Goal: Transaction & Acquisition: Purchase product/service

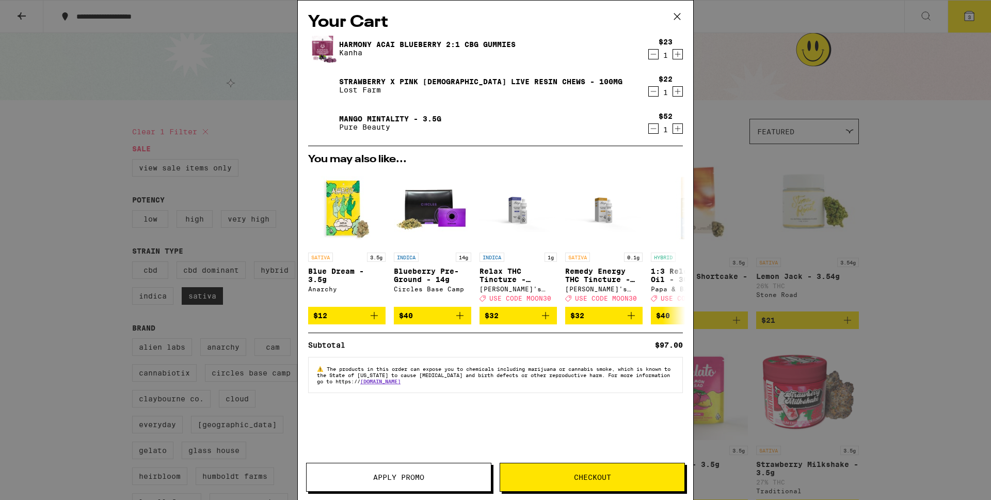
click at [677, 17] on icon at bounding box center [677, 16] width 15 height 15
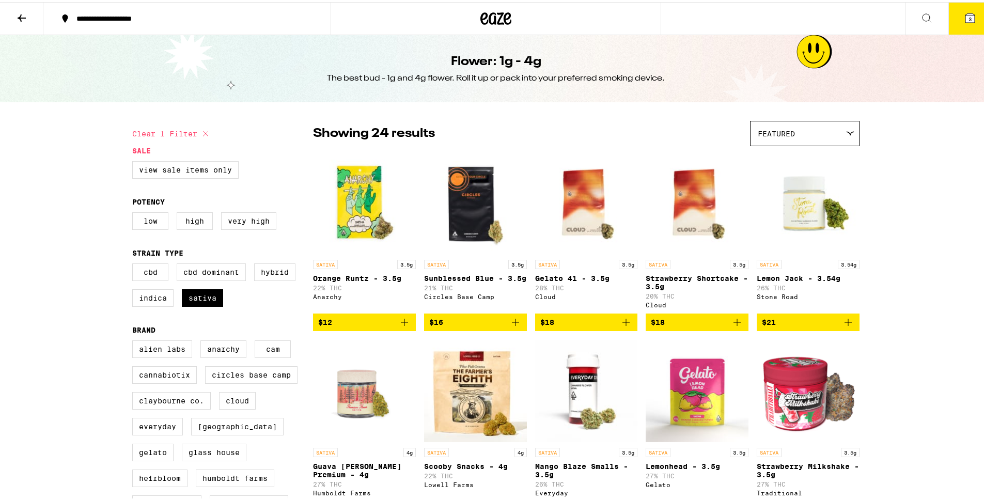
click at [964, 21] on icon at bounding box center [970, 16] width 12 height 12
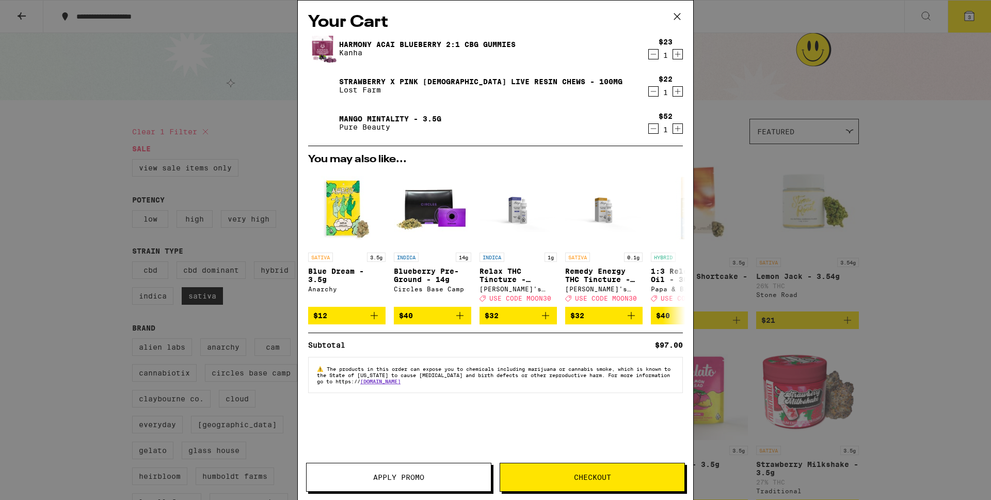
click at [544, 478] on span "Checkout" at bounding box center [592, 476] width 184 height 7
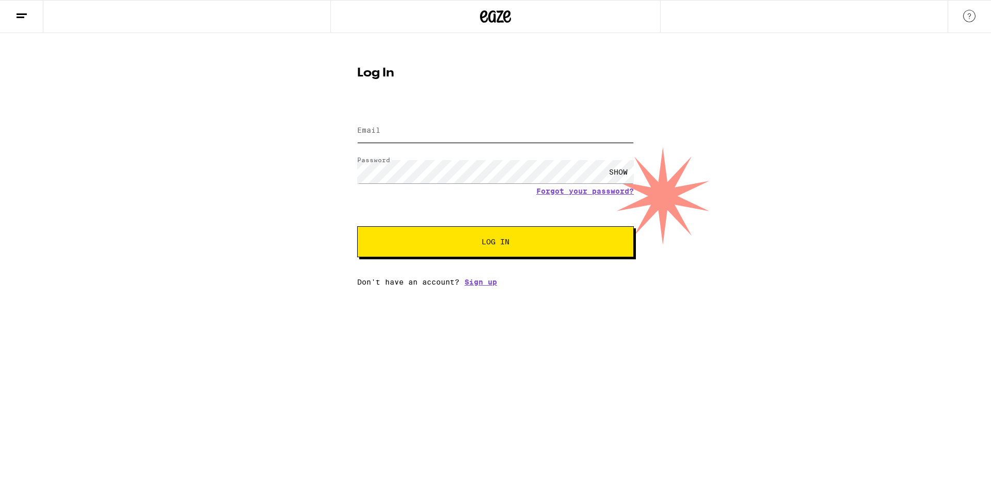
click at [448, 132] on input "Email" at bounding box center [495, 130] width 277 height 23
type input "tarajatkinson@gmail.com"
click at [357, 226] on button "Log In" at bounding box center [495, 241] width 277 height 31
click at [513, 251] on button "Log In" at bounding box center [495, 241] width 277 height 31
click at [444, 236] on button "Log In" at bounding box center [495, 241] width 277 height 31
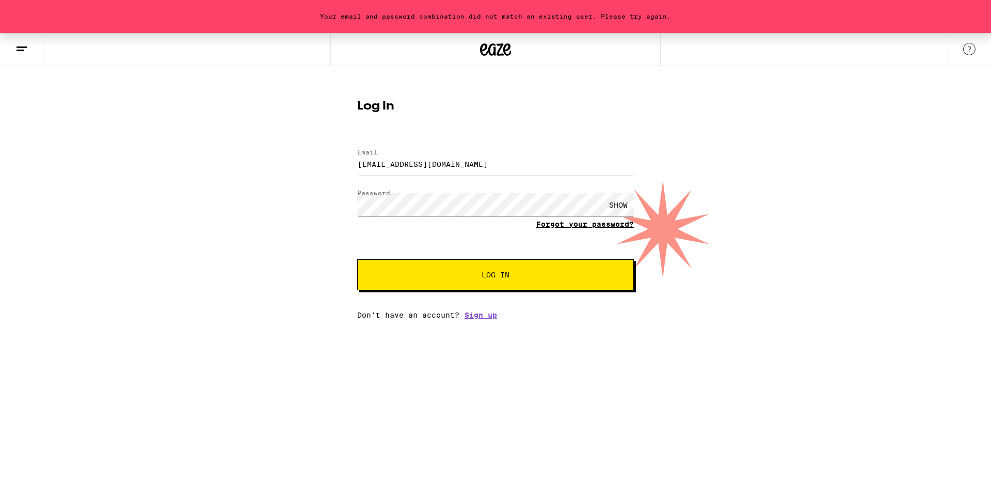
click at [598, 226] on link "Forgot your password?" at bounding box center [585, 224] width 98 height 8
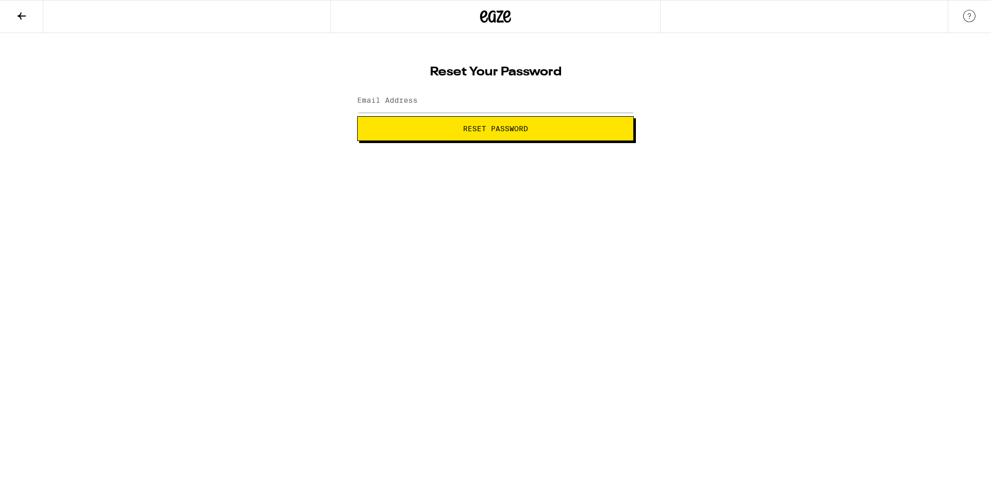
click at [470, 87] on div at bounding box center [495, 101] width 277 height 30
click at [470, 100] on input "Email Address" at bounding box center [495, 100] width 277 height 23
click at [473, 101] on input "Email Address" at bounding box center [495, 100] width 277 height 23
type input "TARAJATKINSON@GMAIL.COM"
click at [490, 132] on span "Reset Password" at bounding box center [495, 128] width 65 height 7
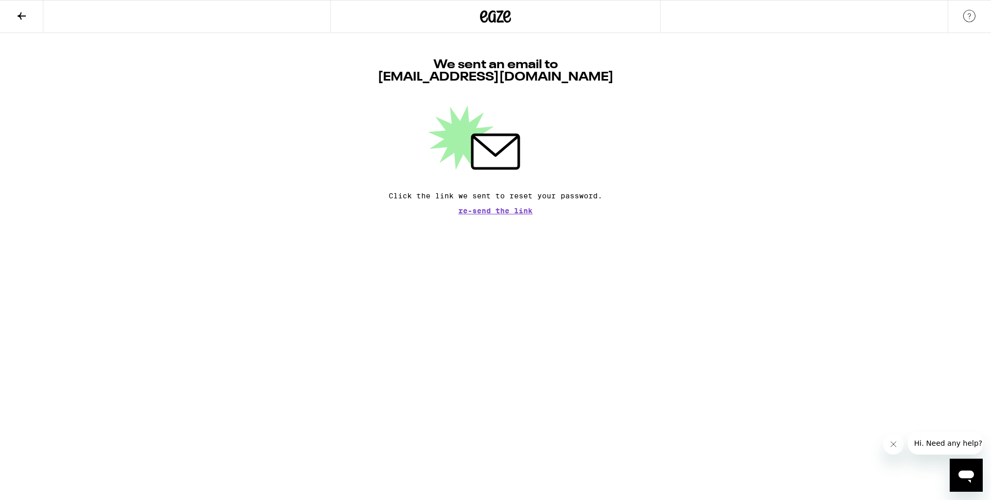
click at [25, 27] on button at bounding box center [21, 17] width 43 height 33
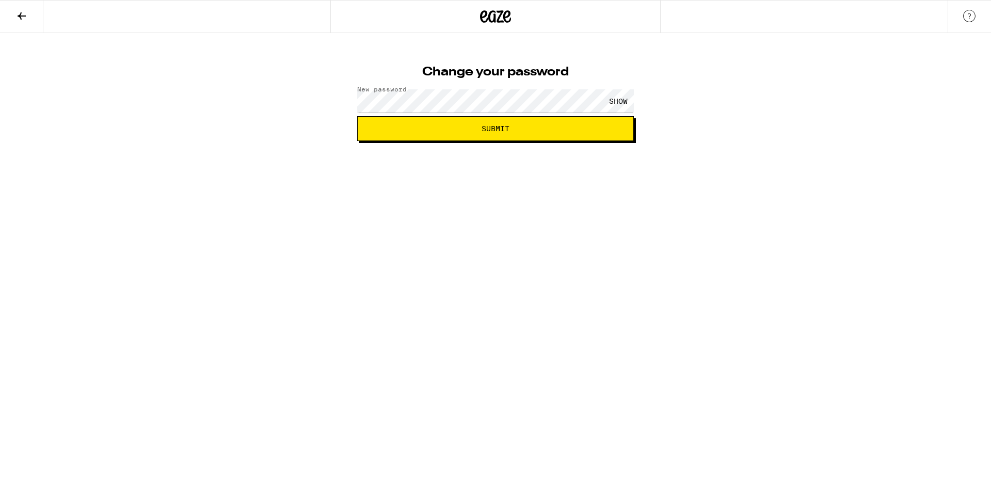
click at [372, 134] on button "Submit" at bounding box center [495, 128] width 277 height 25
click at [468, 133] on button "Submit" at bounding box center [495, 128] width 277 height 25
click at [624, 101] on div "SHOW" at bounding box center [618, 100] width 31 height 23
click at [624, 101] on div "HIDE" at bounding box center [618, 100] width 31 height 23
click at [566, 125] on span "Submit" at bounding box center [495, 128] width 259 height 7
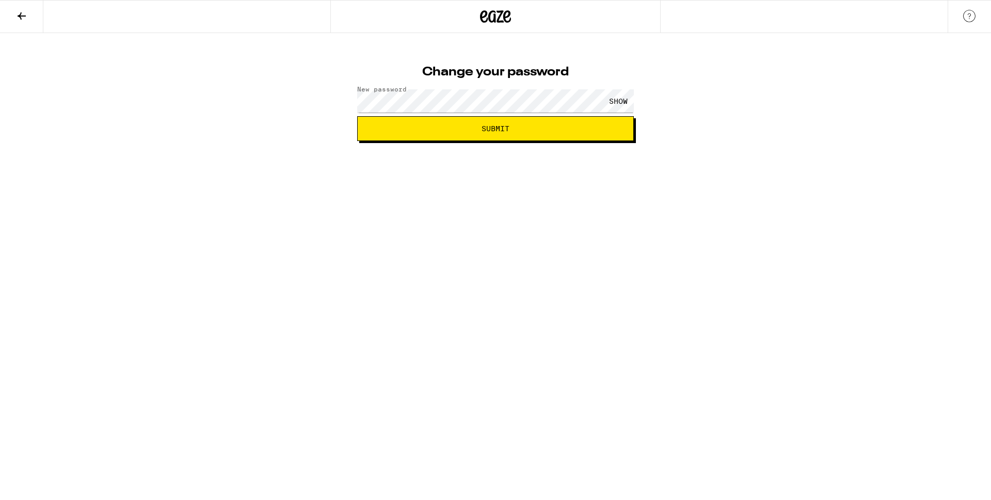
click at [566, 125] on span "Submit" at bounding box center [495, 128] width 259 height 7
click at [652, 99] on div "Change your password New password SHOW Submit" at bounding box center [495, 87] width 991 height 108
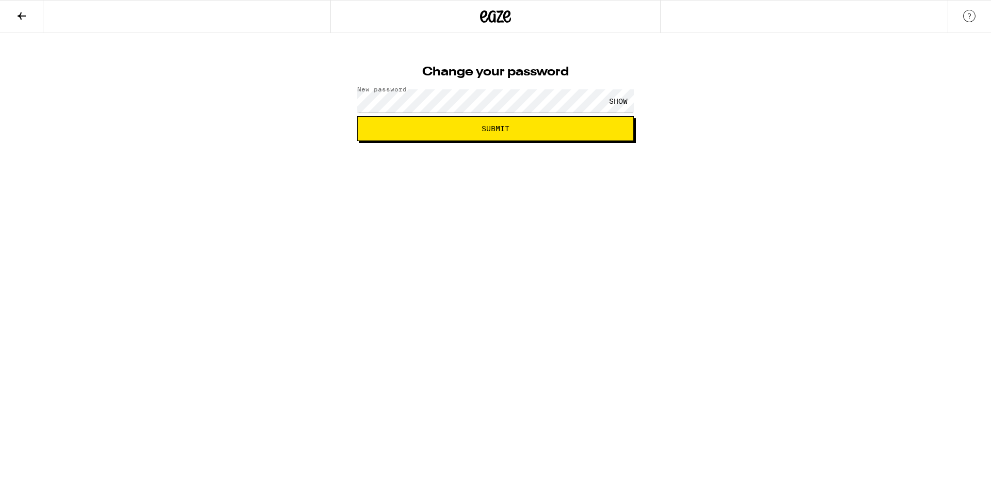
click at [568, 135] on button "Submit" at bounding box center [495, 128] width 277 height 25
click at [619, 99] on div "SHOW" at bounding box center [618, 100] width 31 height 23
click at [613, 141] on html "Change your password New password HIDE Submit" at bounding box center [495, 70] width 991 height 141
click at [665, 141] on html "Change your password New password HIDE Submit" at bounding box center [495, 70] width 991 height 141
click at [624, 103] on div "SHOW" at bounding box center [618, 100] width 31 height 23
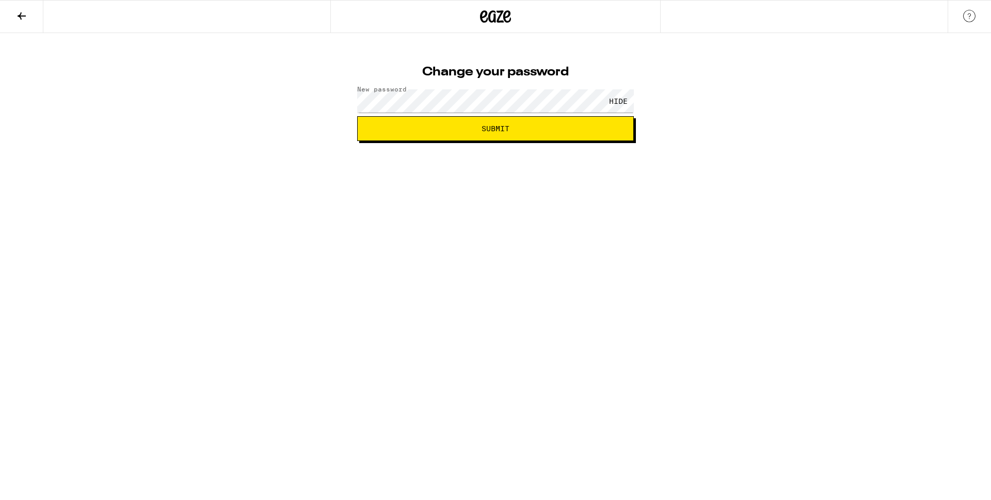
click at [494, 131] on span "Submit" at bounding box center [496, 128] width 28 height 7
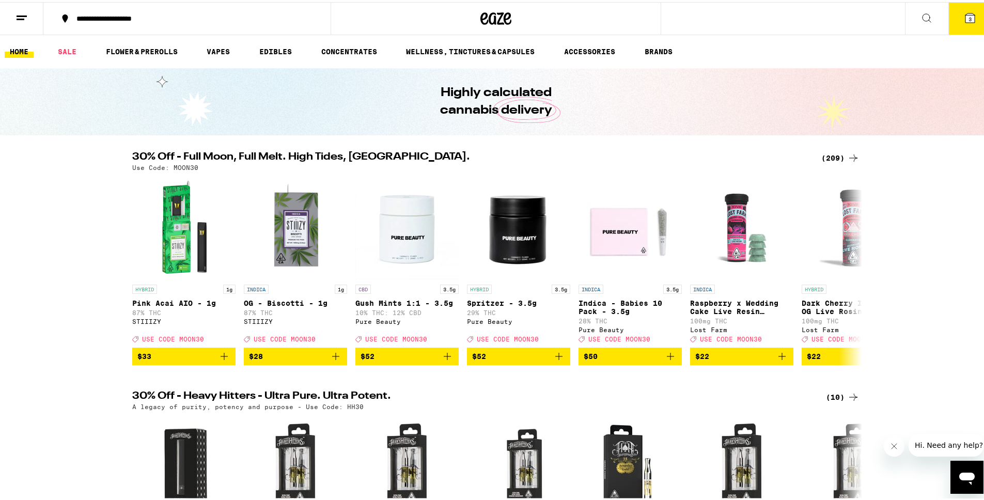
click at [965, 10] on icon at bounding box center [970, 16] width 12 height 12
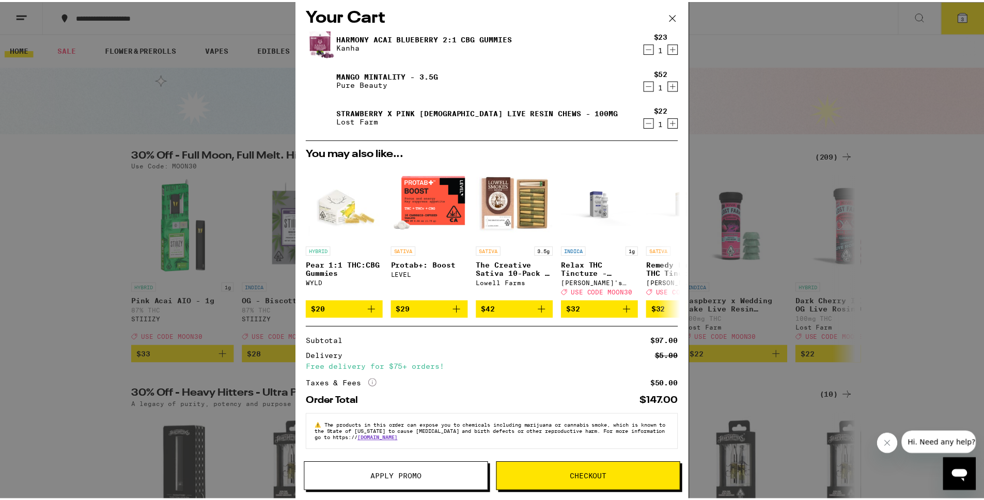
scroll to position [15, 0]
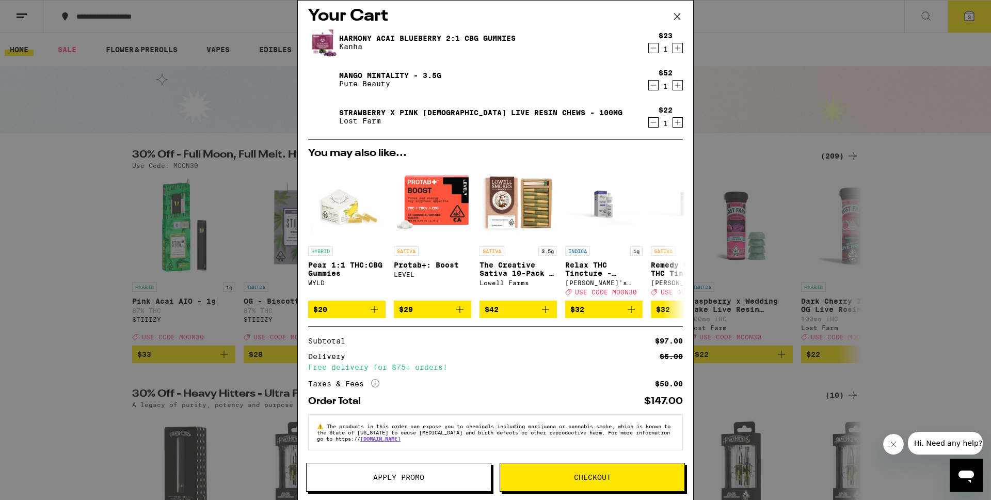
click at [422, 485] on button "Apply Promo" at bounding box center [398, 477] width 185 height 29
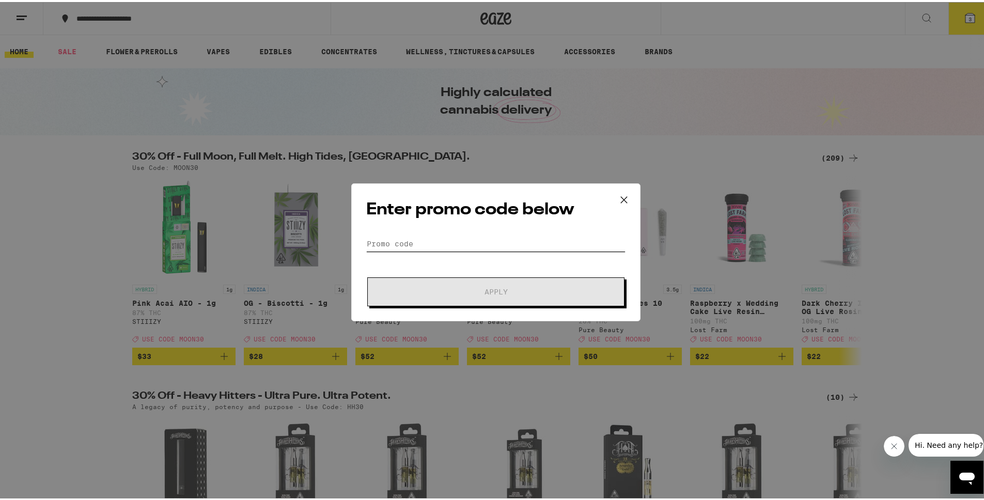
click at [515, 237] on input "Promo Code" at bounding box center [495, 241] width 259 height 15
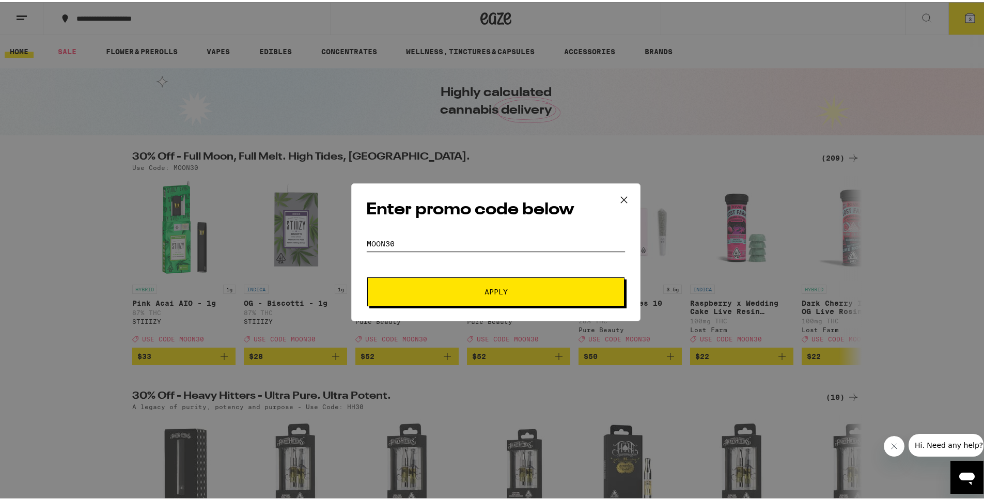
type input "Moon30"
click at [367, 275] on button "Apply" at bounding box center [495, 289] width 257 height 29
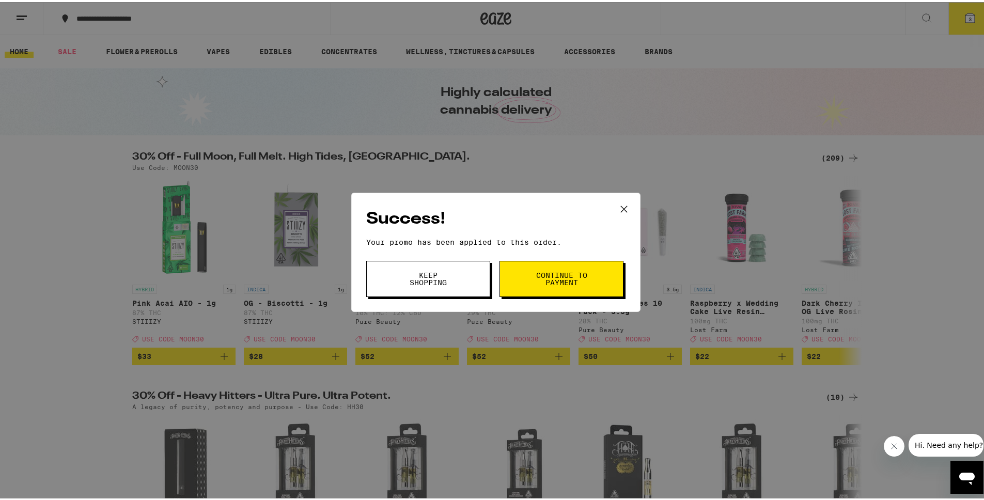
click at [452, 273] on button "Keep Shopping" at bounding box center [428, 277] width 124 height 36
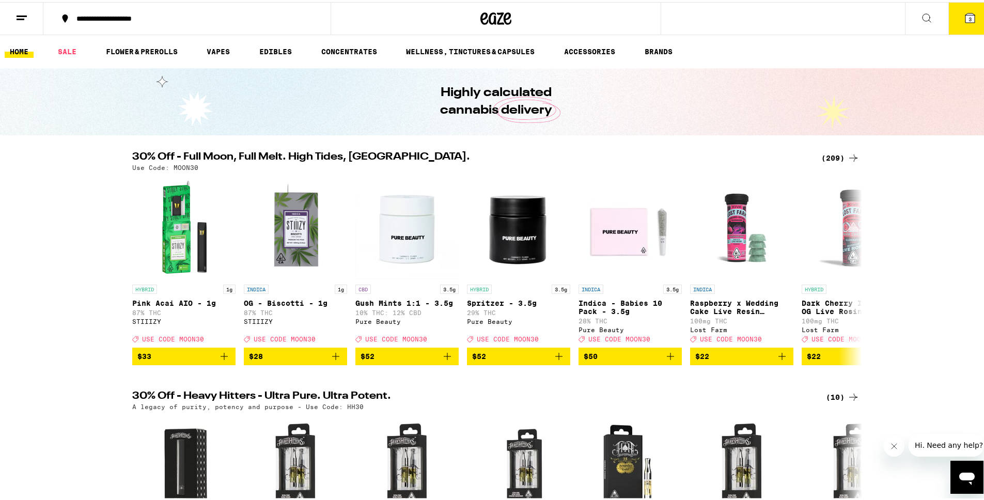
click at [968, 22] on button "3" at bounding box center [969, 17] width 43 height 32
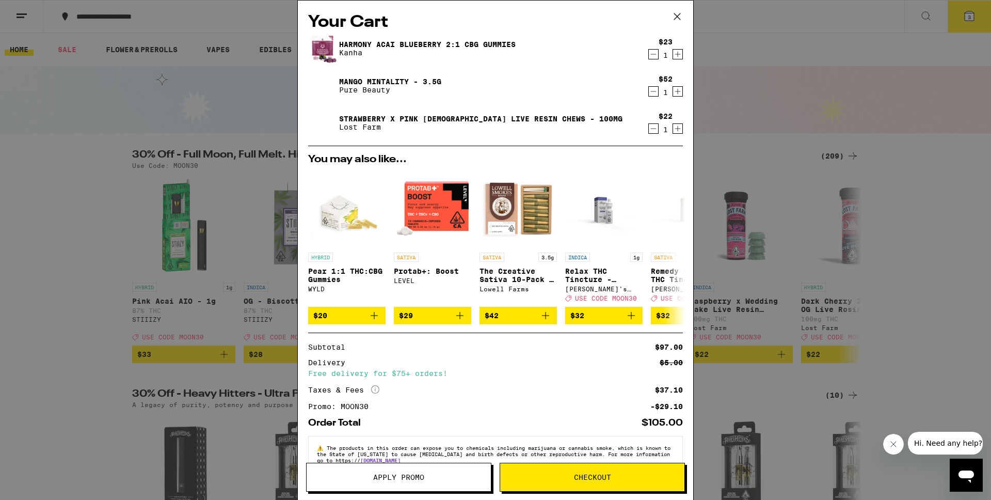
click at [728, 11] on div "Your Cart Harmony Acai Blueberry 2:1 CBG Gummies Kanha $23 1 Mango Mintality - …" at bounding box center [495, 250] width 991 height 500
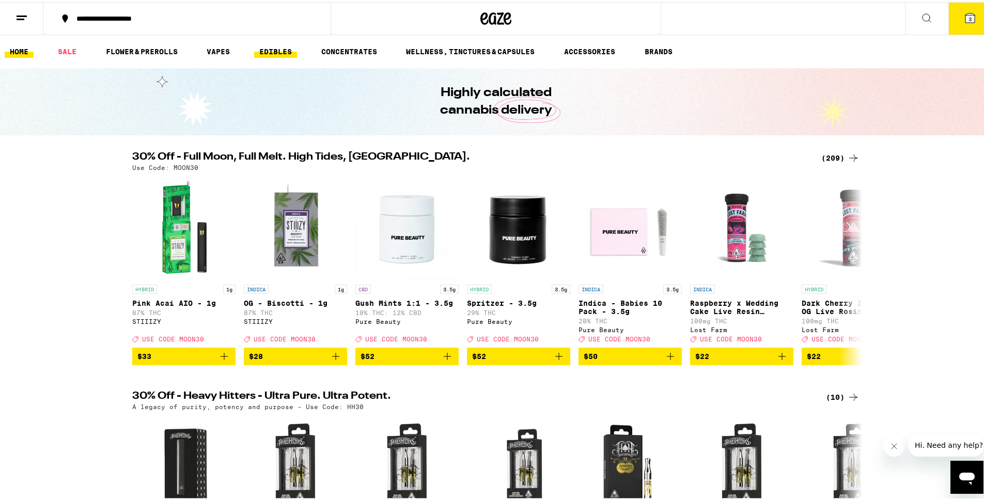
click at [274, 50] on link "EDIBLES" at bounding box center [275, 49] width 43 height 12
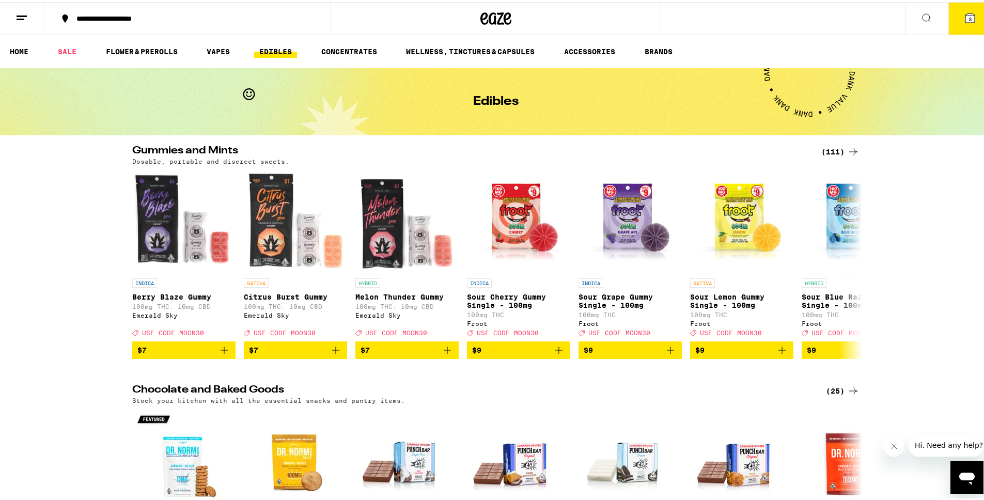
click at [839, 149] on div "(111)" at bounding box center [840, 150] width 38 height 12
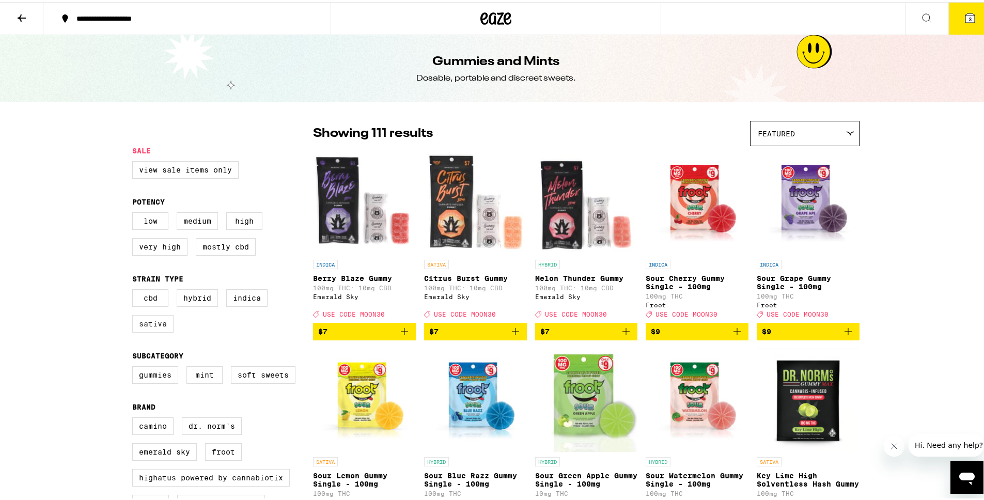
click at [155, 326] on label "Sativa" at bounding box center [152, 322] width 41 height 18
click at [135, 289] on input "Sativa" at bounding box center [134, 289] width 1 height 1
checkbox input "true"
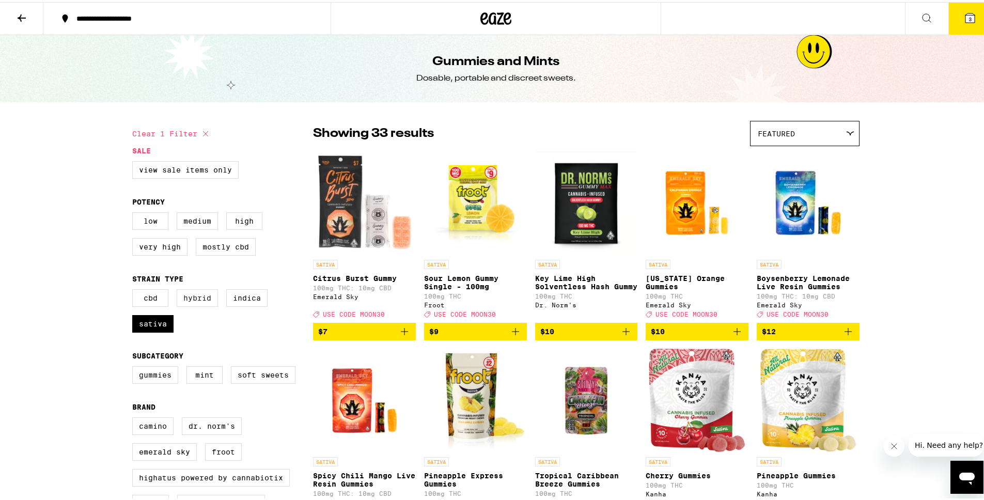
click at [195, 302] on label "Hybrid" at bounding box center [197, 296] width 41 height 18
click at [135, 289] on input "Hybrid" at bounding box center [134, 289] width 1 height 1
checkbox input "true"
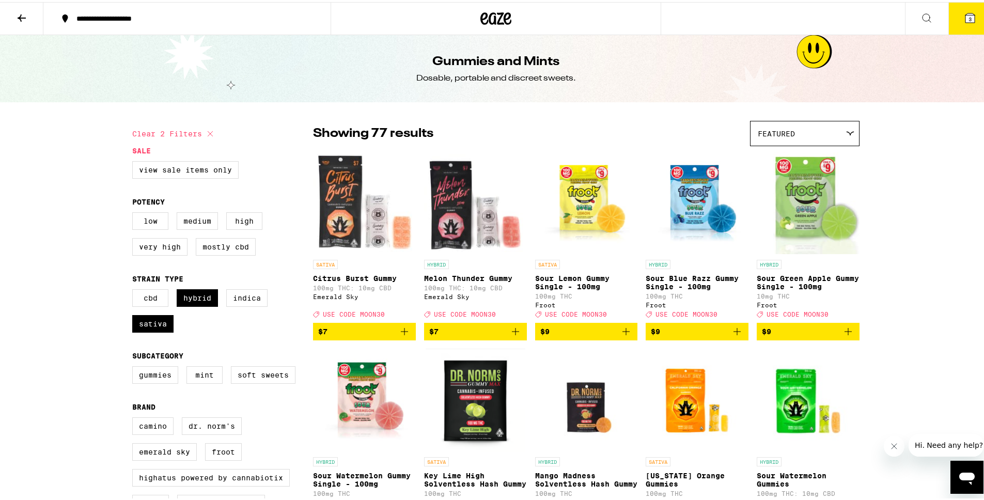
click at [30, 19] on button at bounding box center [21, 17] width 43 height 33
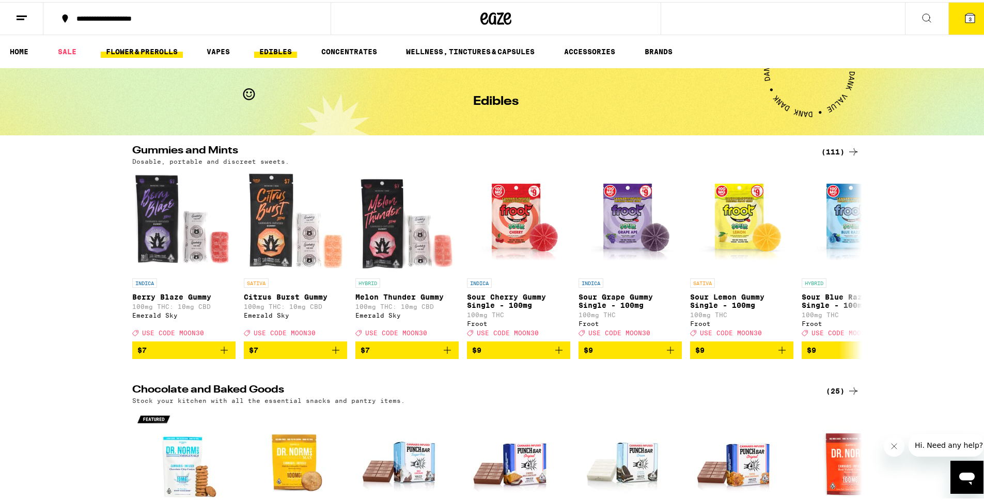
click at [126, 47] on link "FLOWER & PREROLLS" at bounding box center [142, 49] width 82 height 12
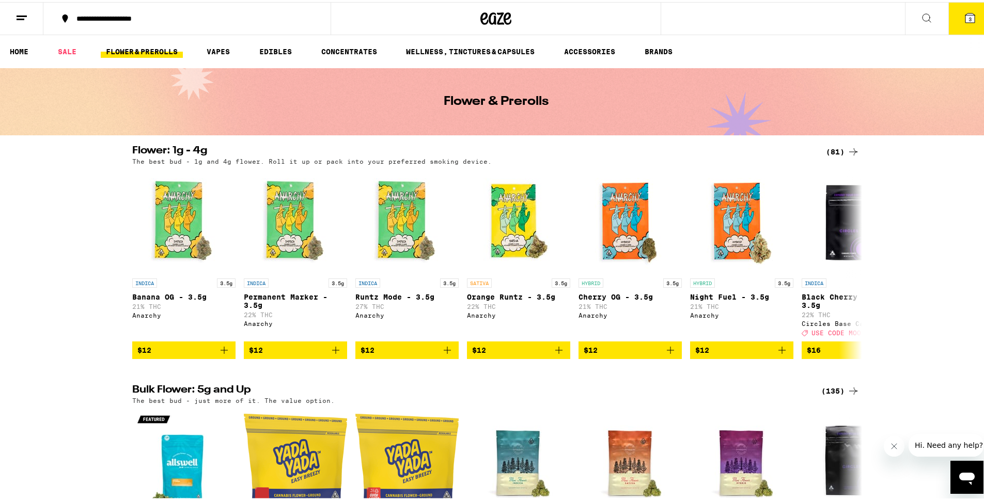
click at [829, 154] on div "(81)" at bounding box center [843, 150] width 34 height 12
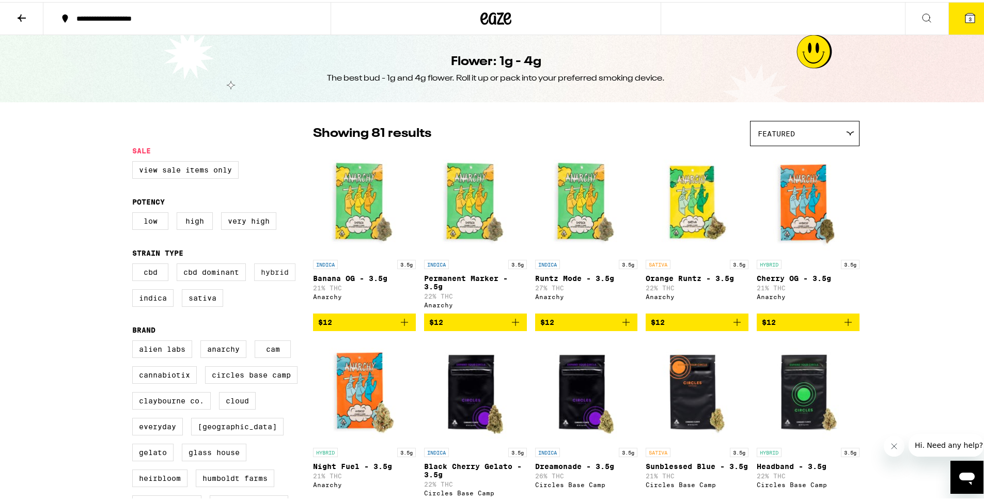
click at [266, 279] on label "Hybrid" at bounding box center [274, 270] width 41 height 18
click at [135, 263] on input "Hybrid" at bounding box center [134, 263] width 1 height 1
checkbox input "true"
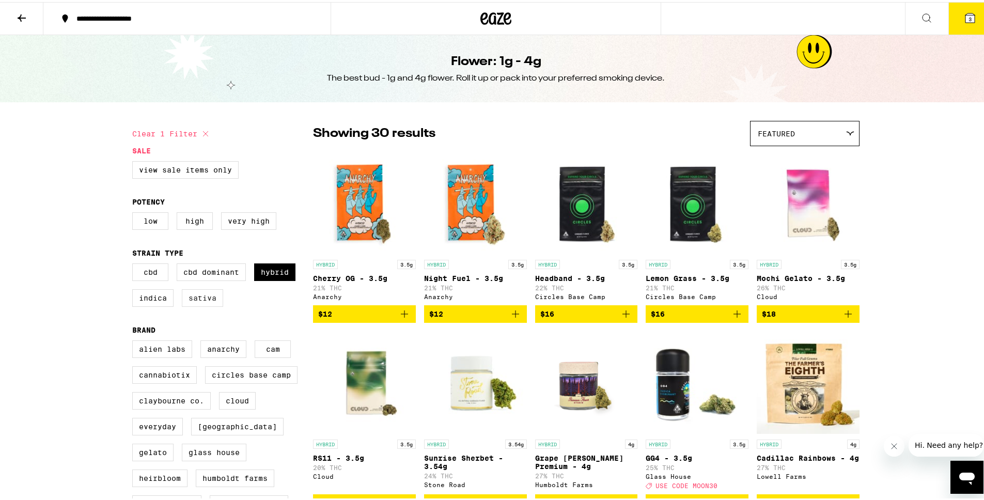
click at [198, 305] on label "Sativa" at bounding box center [202, 296] width 41 height 18
click at [135, 263] on input "Sativa" at bounding box center [134, 263] width 1 height 1
checkbox input "true"
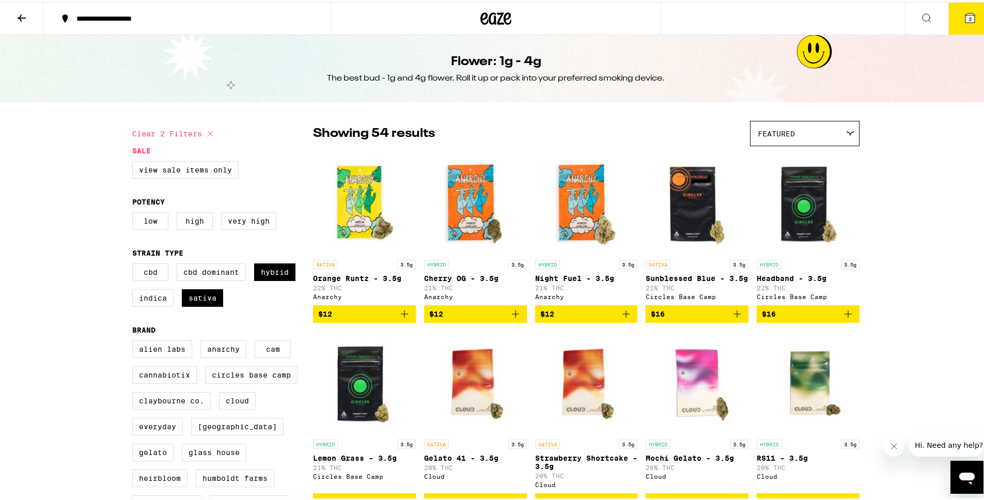
click at [972, 12] on button "3" at bounding box center [969, 17] width 43 height 32
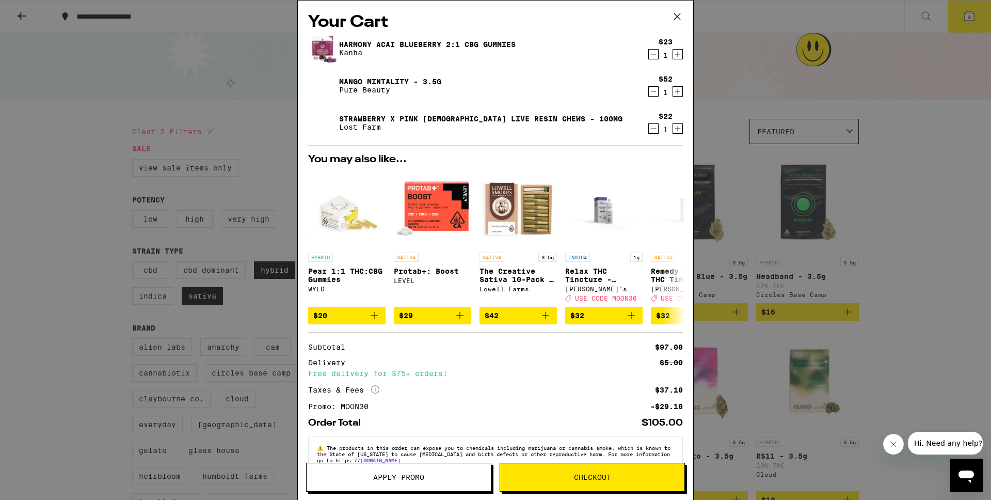
click at [679, 15] on icon at bounding box center [677, 16] width 15 height 15
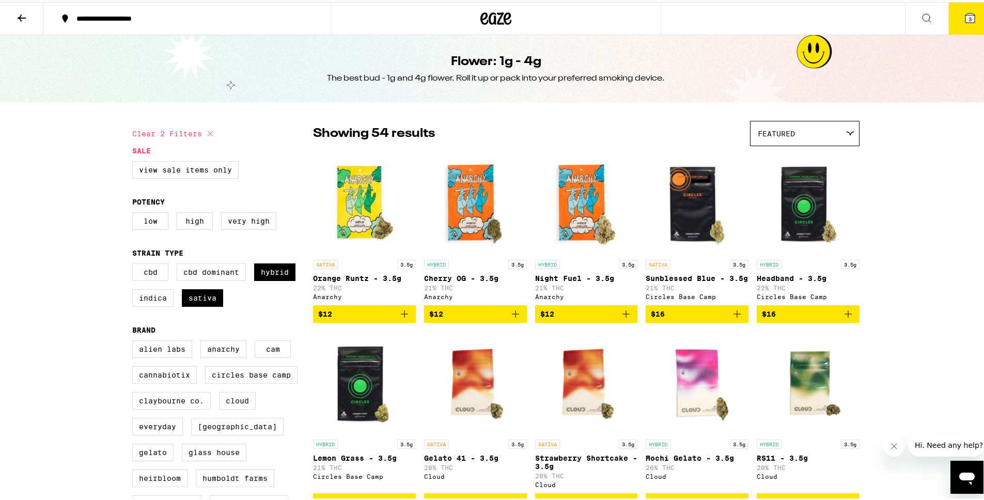
click at [28, 16] on button at bounding box center [21, 17] width 43 height 33
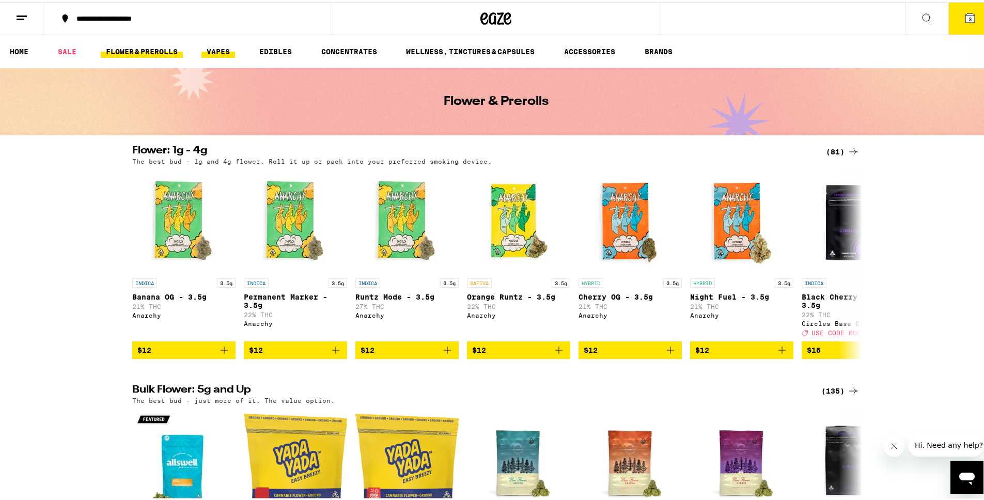
click at [224, 46] on link "VAPES" at bounding box center [218, 49] width 34 height 12
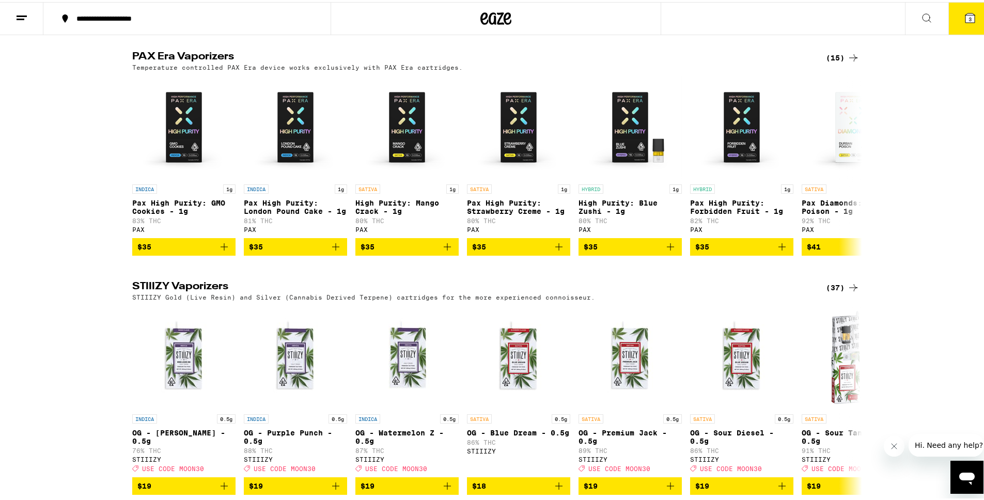
scroll to position [554, 0]
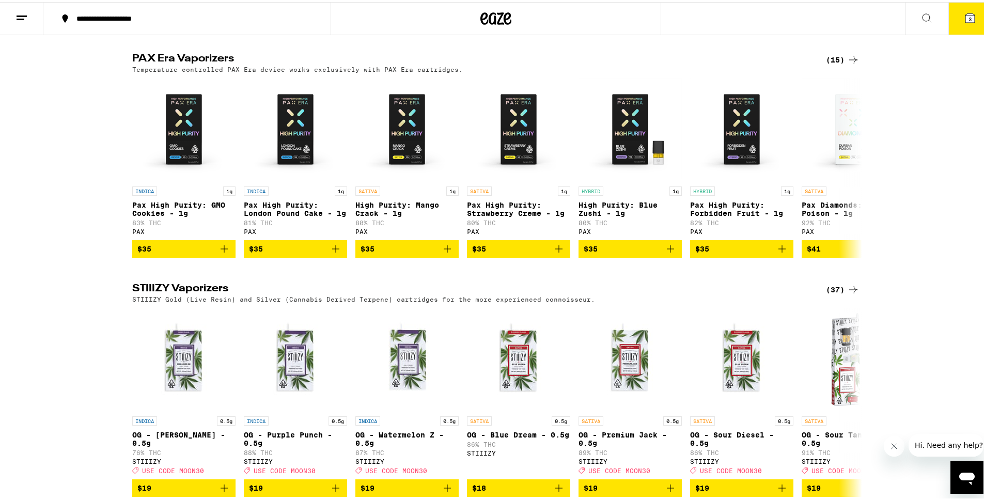
click at [838, 294] on div "(37)" at bounding box center [843, 287] width 34 height 12
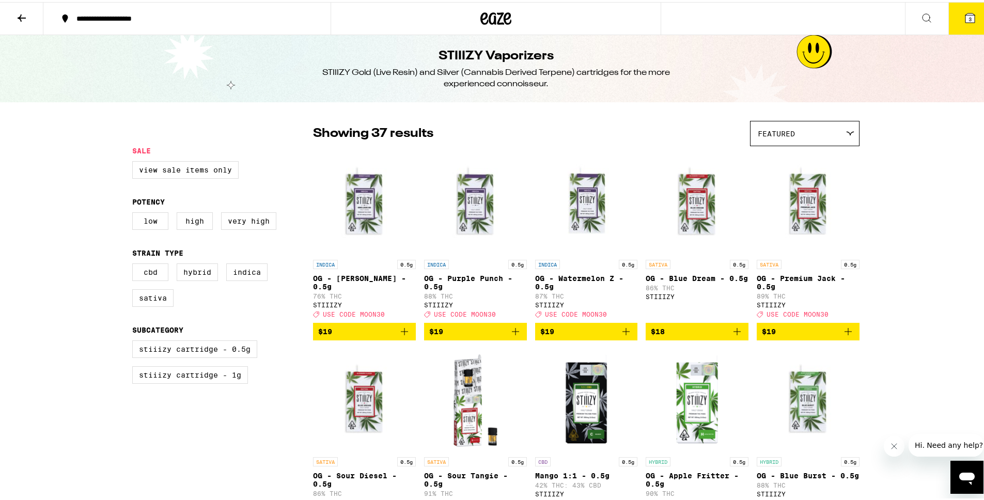
click at [16, 21] on icon at bounding box center [21, 16] width 12 height 12
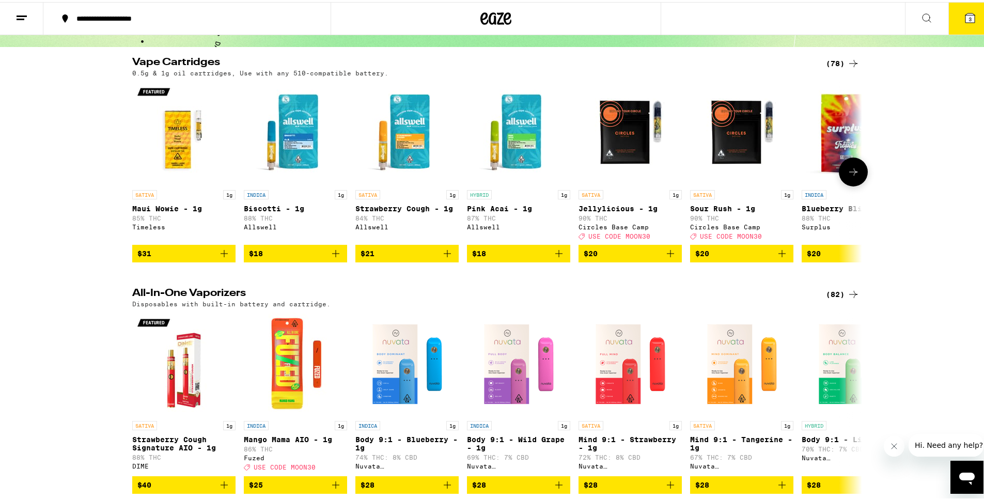
scroll to position [145, 0]
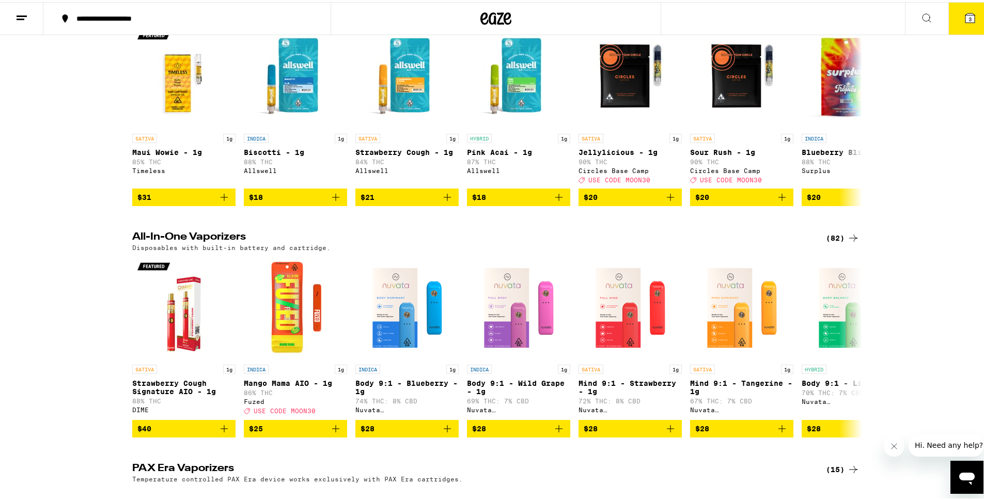
click at [830, 242] on div "(82)" at bounding box center [843, 236] width 34 height 12
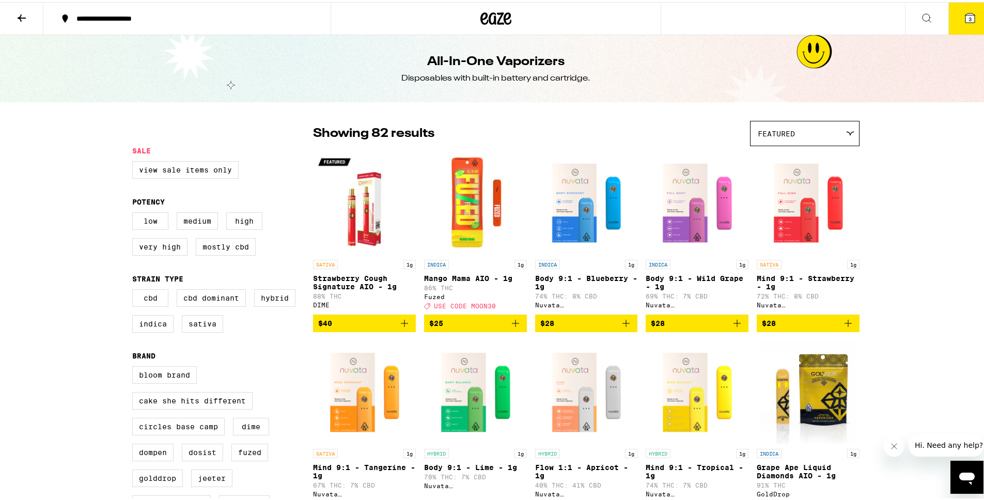
click at [13, 20] on button at bounding box center [21, 17] width 43 height 33
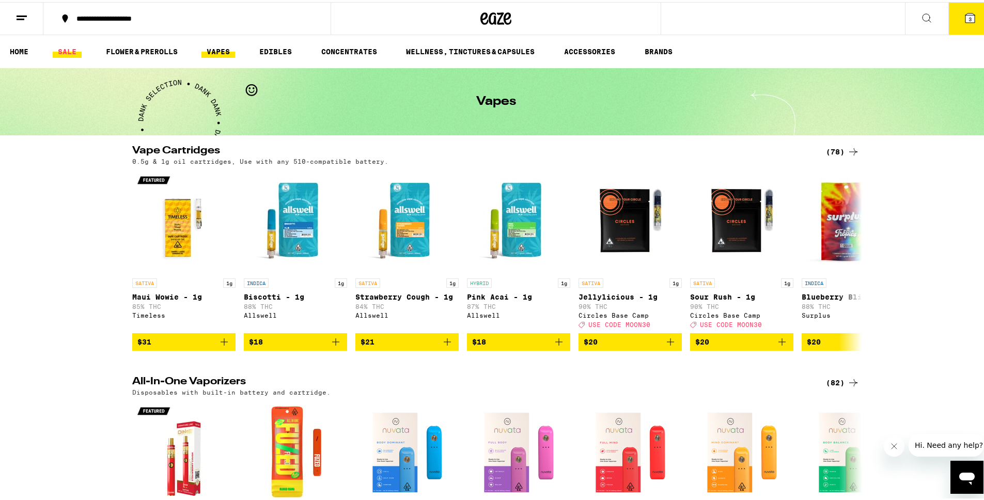
click at [75, 43] on link "SALE" at bounding box center [67, 49] width 29 height 12
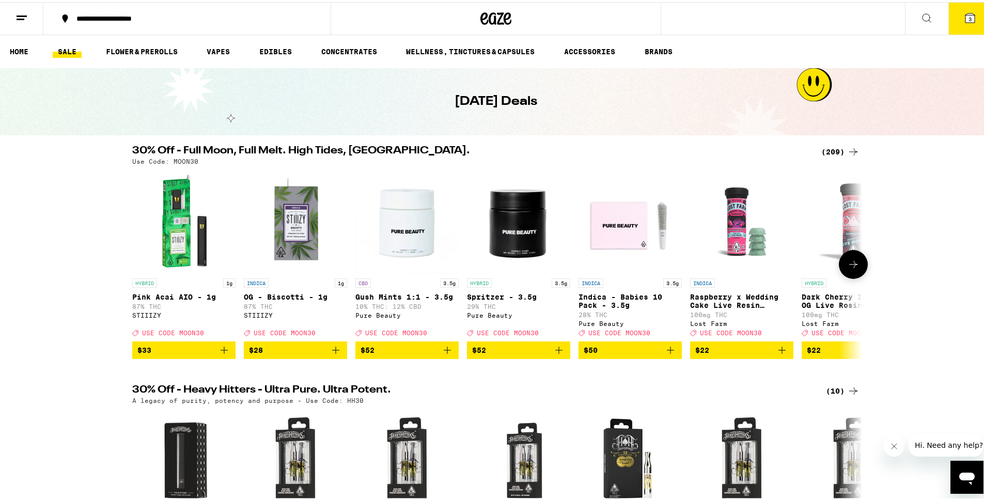
click at [190, 258] on img "Open page for Pink Acai AIO - 1g from STIIIZY" at bounding box center [183, 219] width 103 height 103
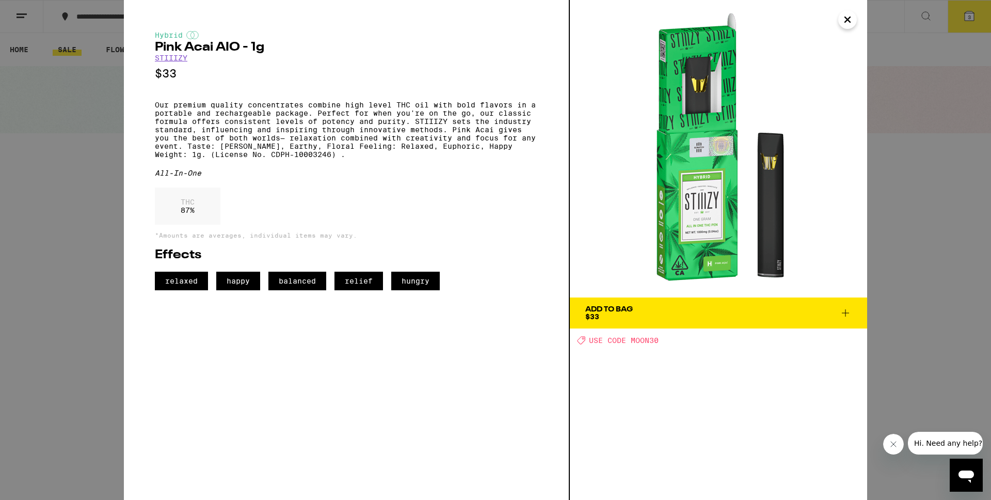
click at [848, 18] on icon "Close" at bounding box center [847, 19] width 5 height 5
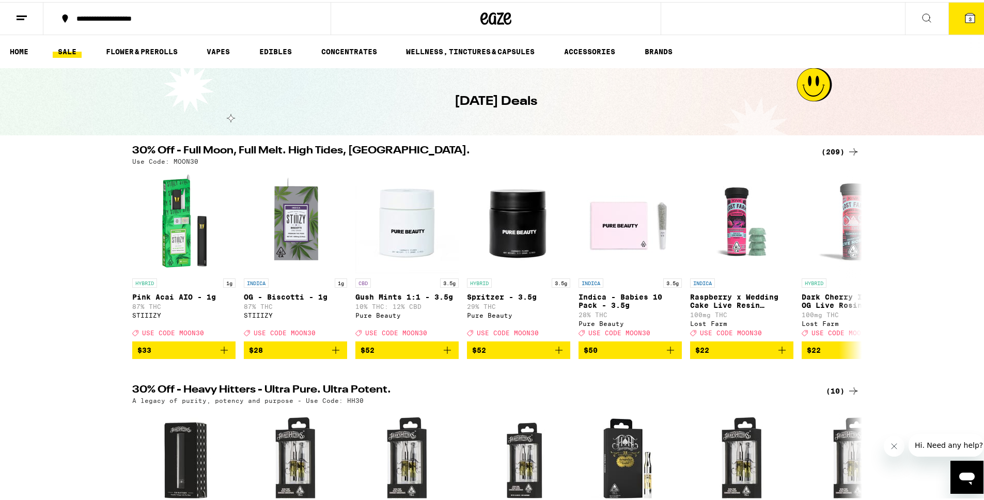
click at [969, 26] on button "3" at bounding box center [969, 17] width 43 height 32
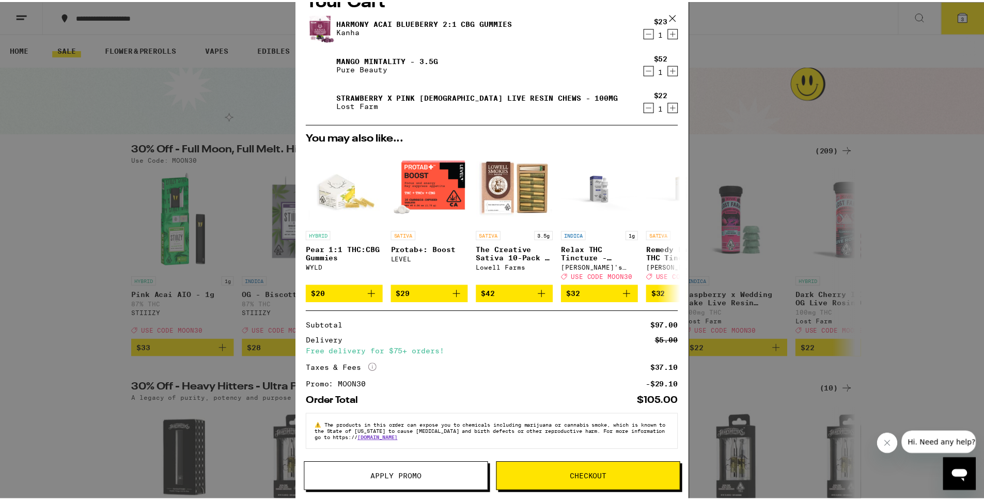
scroll to position [31, 0]
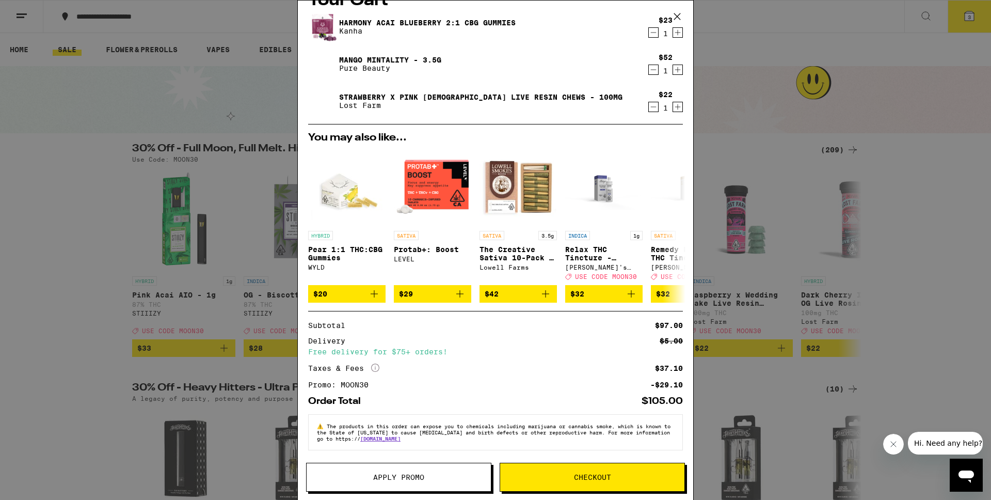
click at [602, 478] on span "Checkout" at bounding box center [592, 476] width 37 height 7
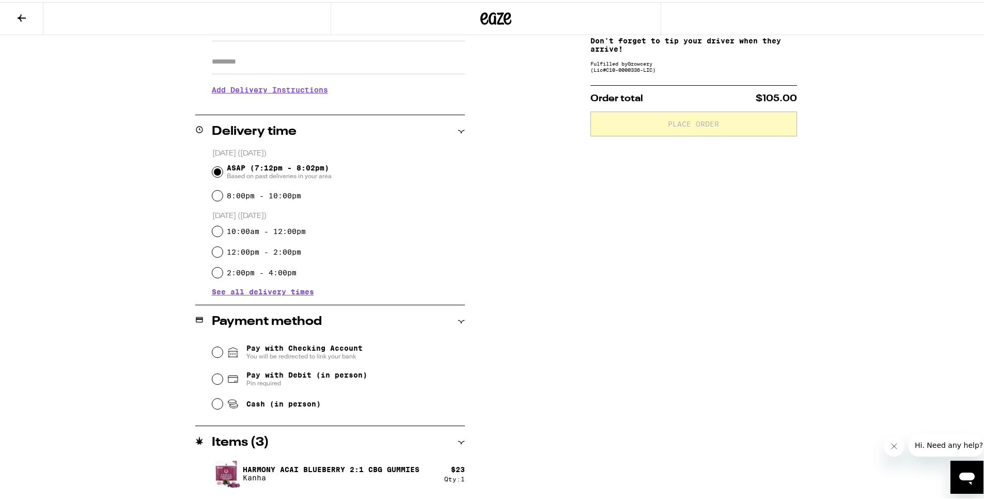
scroll to position [244, 0]
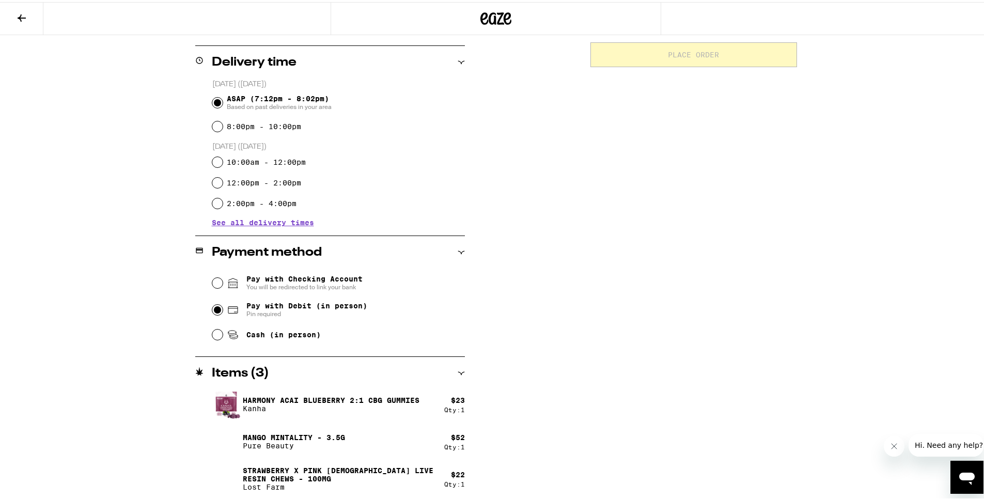
click at [212, 310] on input "Pay with Debit (in person) Pin required" at bounding box center [217, 308] width 10 height 10
radio input "true"
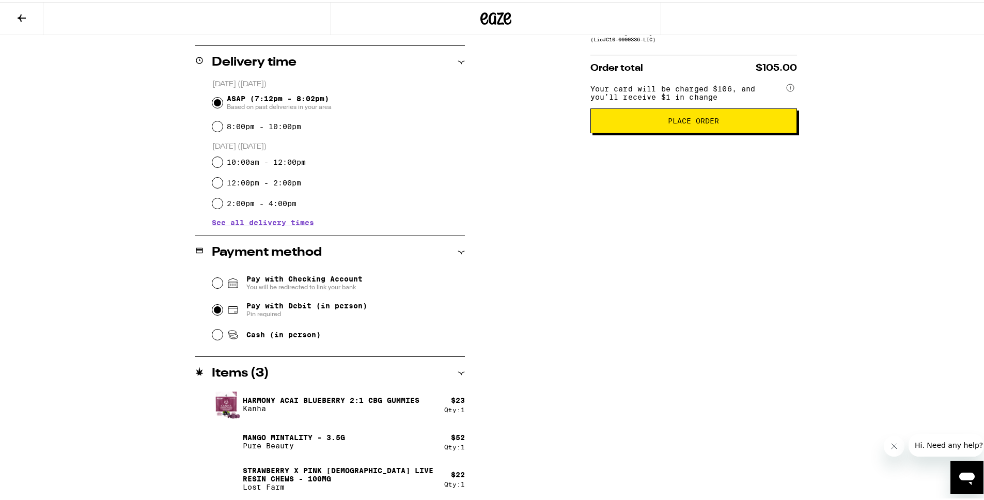
click at [535, 367] on div "**********" at bounding box center [496, 190] width 744 height 619
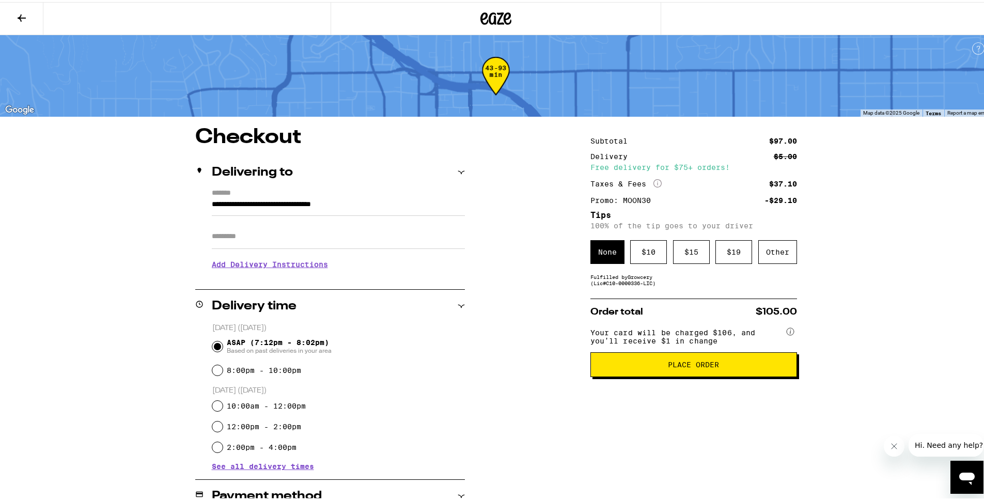
click at [636, 292] on div "Subtotal $97.00 Delivery $5.00 Free delivery for $75+ orders! Taxes & Fees More…" at bounding box center [693, 434] width 207 height 619
click at [782, 256] on div "Other" at bounding box center [777, 250] width 39 height 24
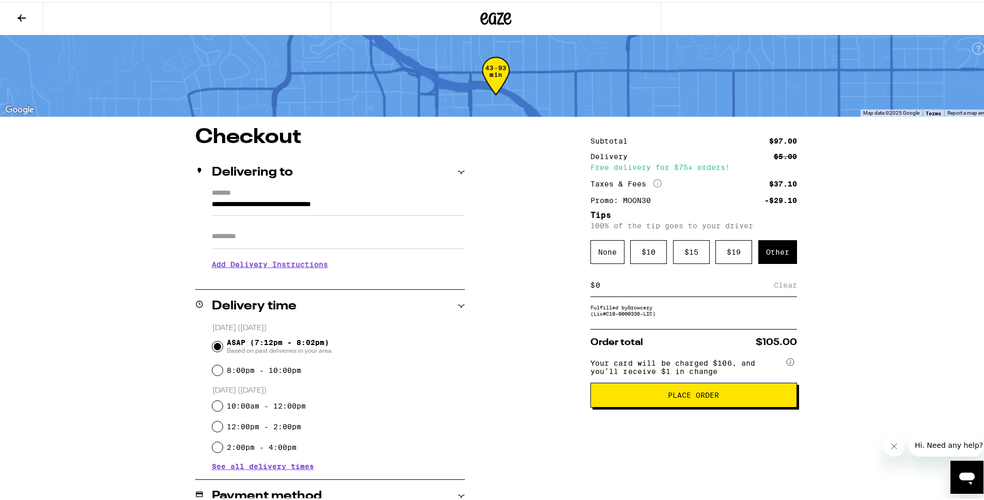
click at [678, 293] on div "$ Clear" at bounding box center [693, 283] width 207 height 23
click at [650, 302] on div "Subtotal $97.00 Delivery $5.00 Free delivery for $75+ orders! Taxes & Fees More…" at bounding box center [693, 434] width 207 height 619
click at [602, 293] on div "$ Clear" at bounding box center [693, 283] width 207 height 23
click at [598, 288] on input at bounding box center [684, 282] width 179 height 9
type input "4"
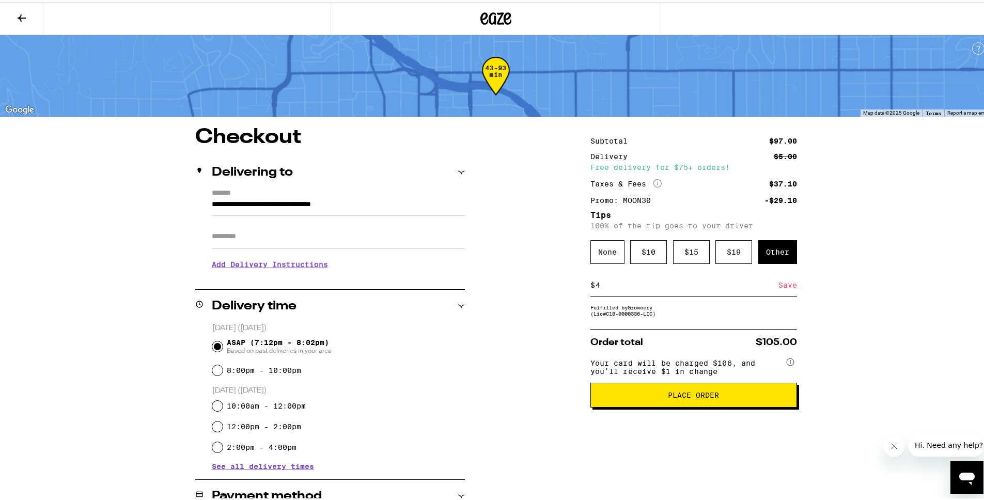
click at [865, 288] on div "**********" at bounding box center [495, 372] width 991 height 744
click at [787, 291] on div "Save" at bounding box center [787, 283] width 19 height 23
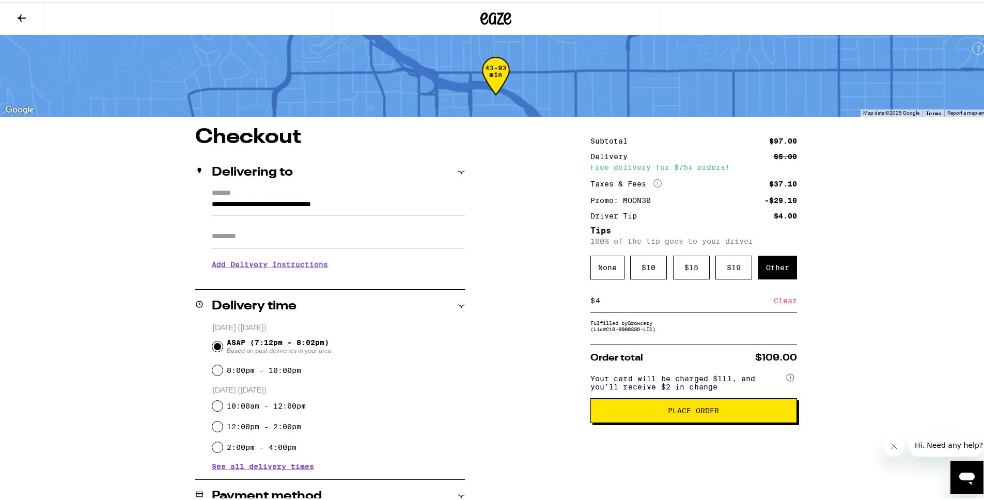
click at [600, 303] on input "4" at bounding box center [684, 298] width 179 height 9
type input "3"
click at [782, 300] on div "Save" at bounding box center [787, 298] width 19 height 23
click at [703, 306] on div "$ 3 Clear" at bounding box center [693, 298] width 207 height 23
type input "5"
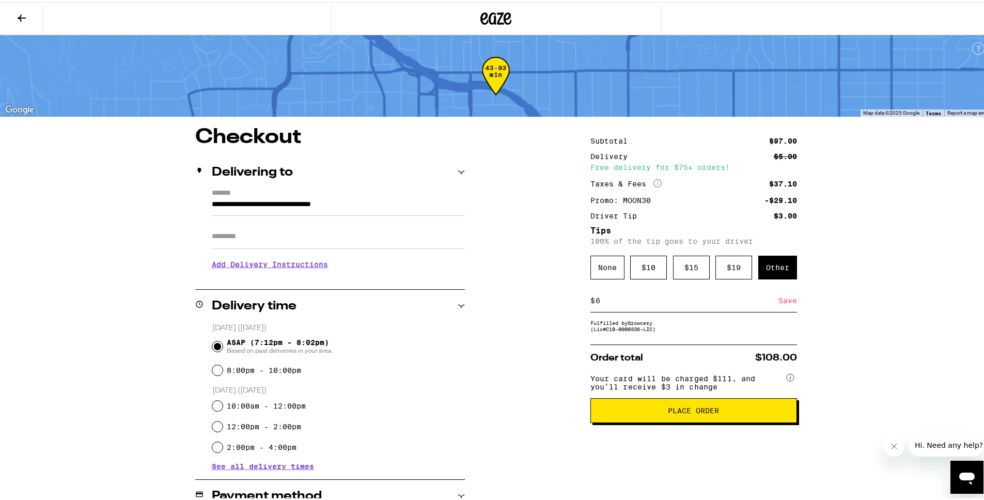
type input "6"
click at [778, 299] on div "Save" at bounding box center [787, 298] width 19 height 23
click at [752, 307] on div "$ 6 Clear" at bounding box center [693, 298] width 207 height 23
drag, startPoint x: 713, startPoint y: 303, endPoint x: 707, endPoint y: 305, distance: 5.6
click at [707, 303] on input "6" at bounding box center [684, 298] width 179 height 9
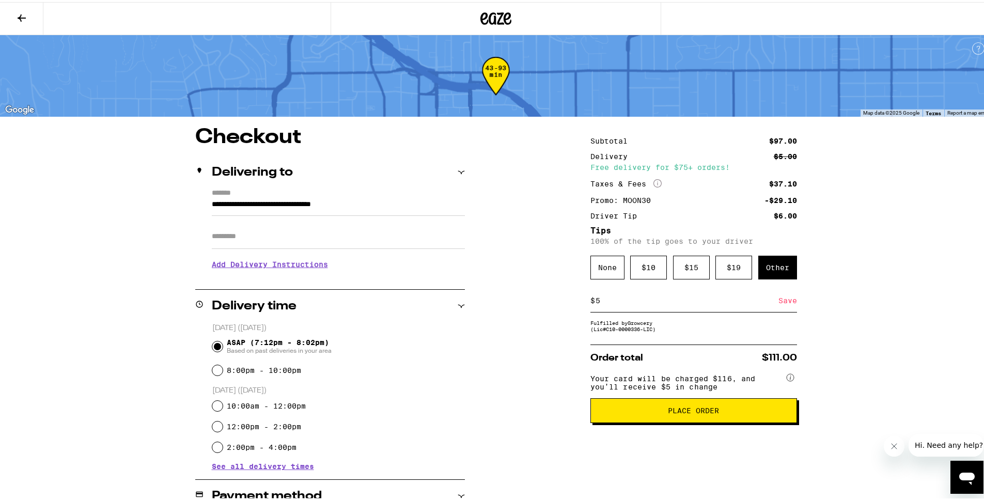
type input "5"
click at [778, 300] on div "Save" at bounding box center [787, 298] width 19 height 23
click at [386, 244] on input "Apt/Suite" at bounding box center [338, 234] width 253 height 25
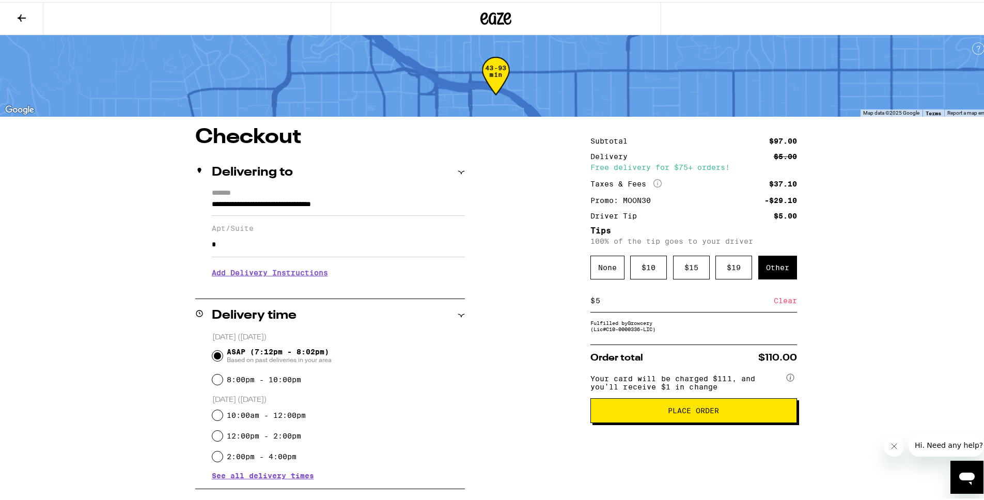
type input "*"
click at [319, 277] on h3 "Add Delivery Instructions" at bounding box center [338, 271] width 253 height 24
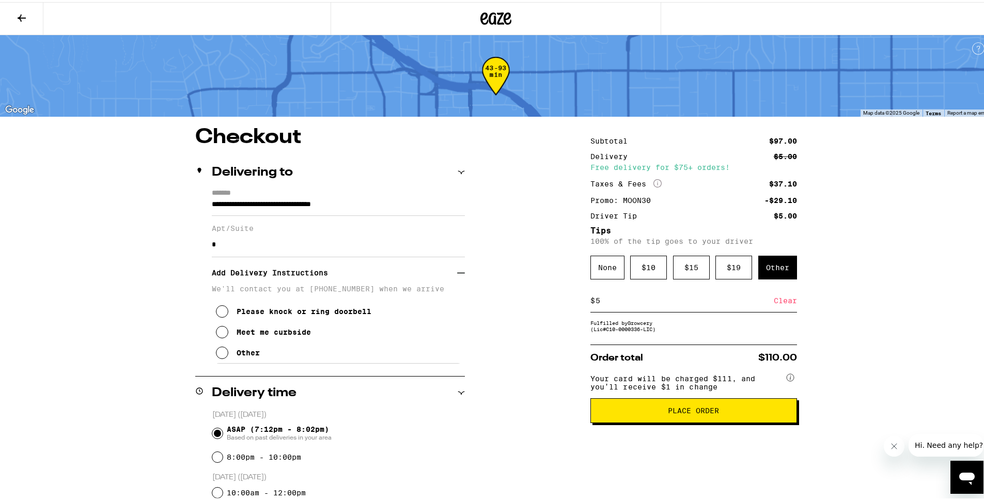
click at [687, 420] on button "Place Order" at bounding box center [693, 408] width 207 height 25
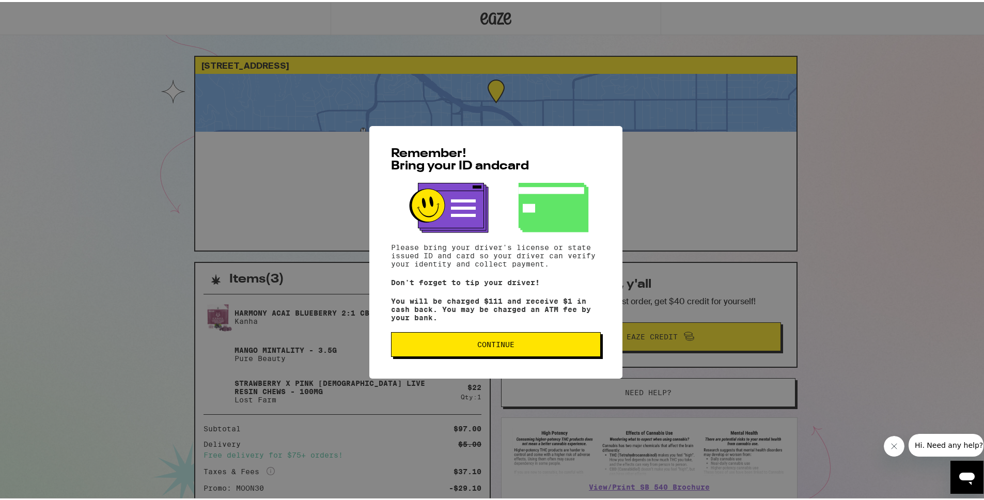
click at [488, 342] on span "Continue" at bounding box center [495, 342] width 37 height 7
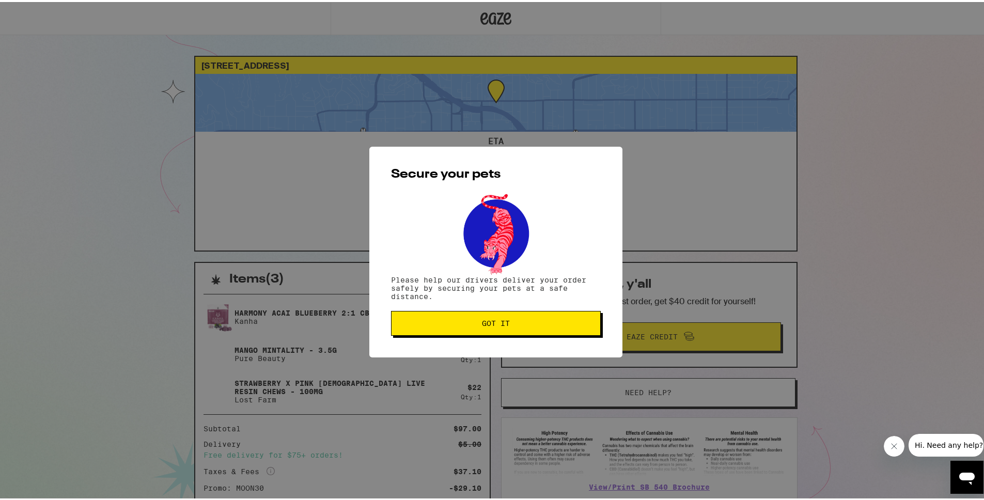
click at [492, 322] on span "Got it" at bounding box center [496, 321] width 28 height 7
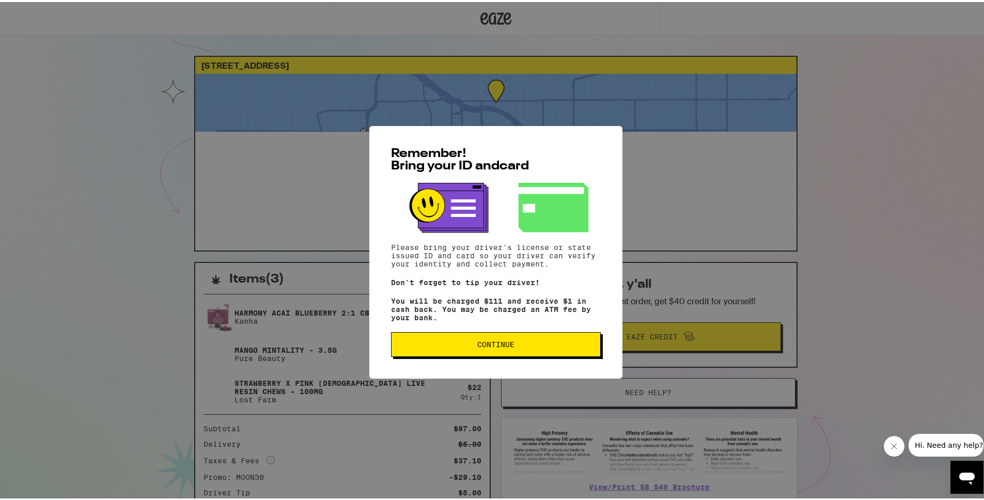
click at [530, 339] on button "Continue" at bounding box center [496, 342] width 210 height 25
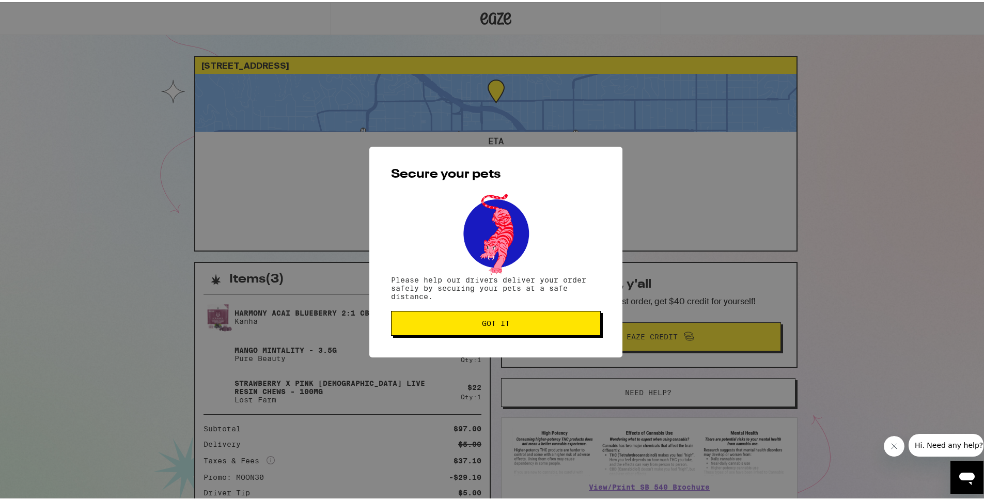
click at [534, 320] on span "Got it" at bounding box center [496, 321] width 192 height 7
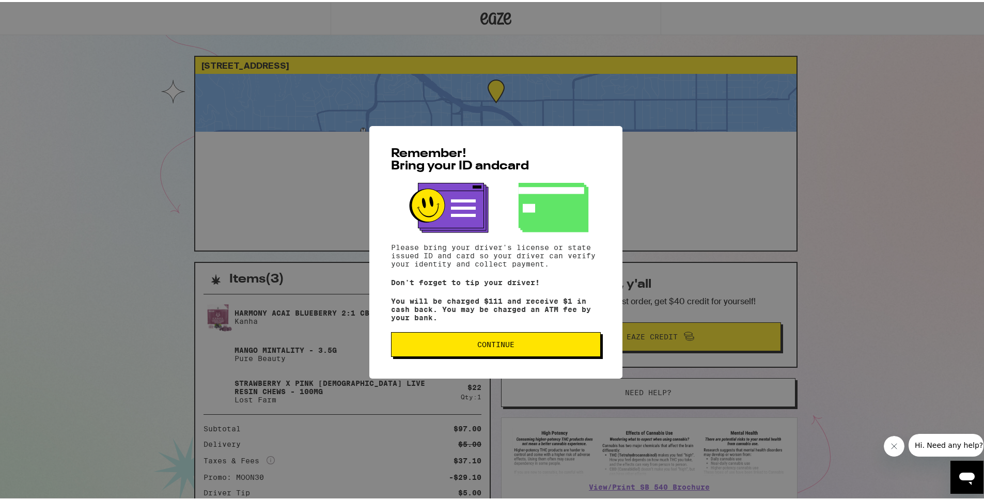
click at [499, 361] on div "Remember! Bring your ID and card Please bring your driver's license or state is…" at bounding box center [495, 250] width 253 height 252
click at [499, 346] on span "Continue" at bounding box center [495, 342] width 37 height 7
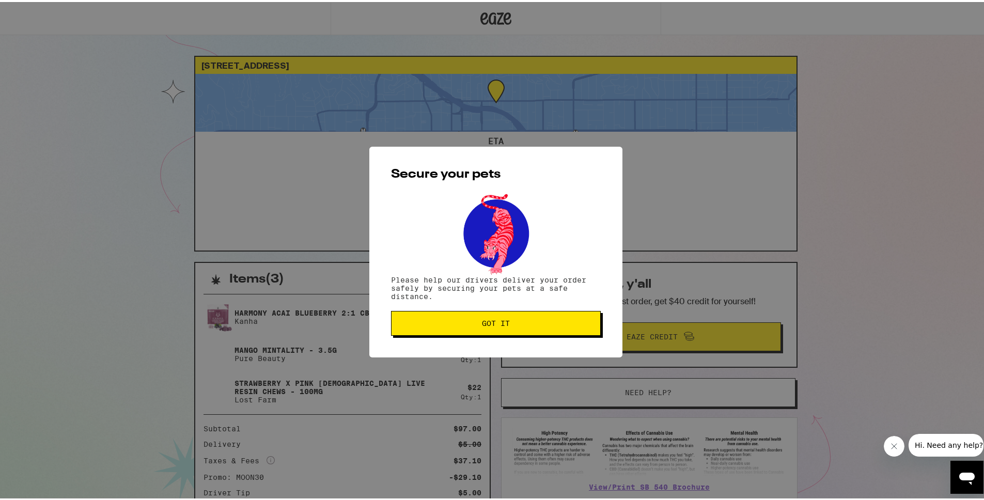
click at [490, 313] on button "Got it" at bounding box center [496, 321] width 210 height 25
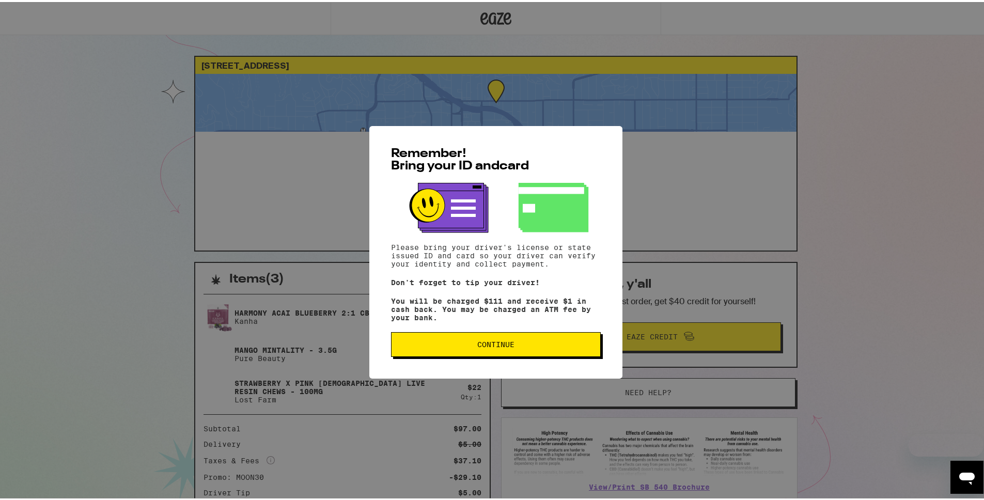
click at [504, 355] on button "Continue" at bounding box center [496, 342] width 210 height 25
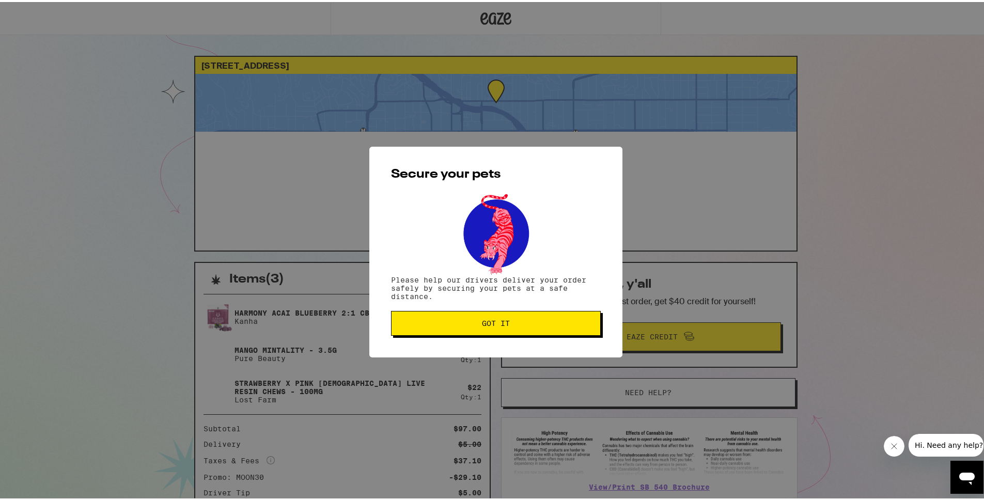
click at [534, 323] on span "Got it" at bounding box center [496, 321] width 192 height 7
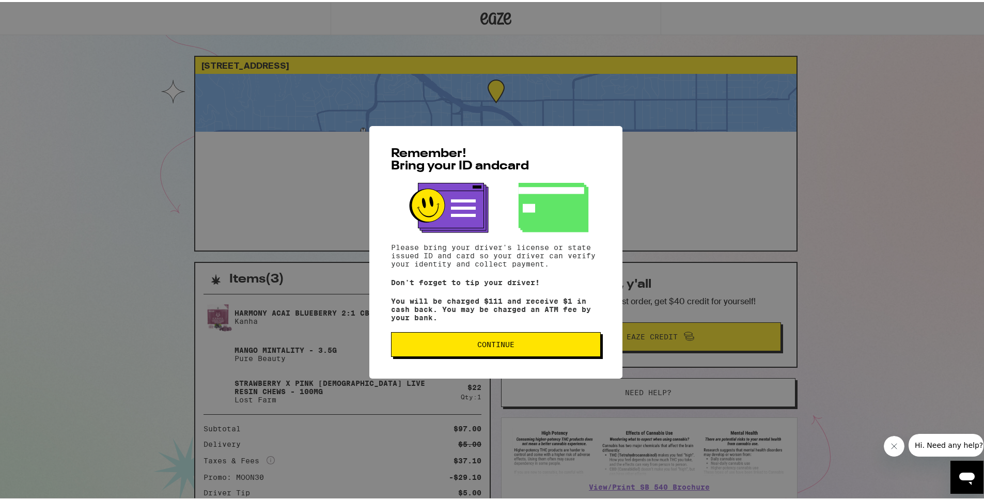
click at [541, 344] on span "Continue" at bounding box center [496, 342] width 192 height 7
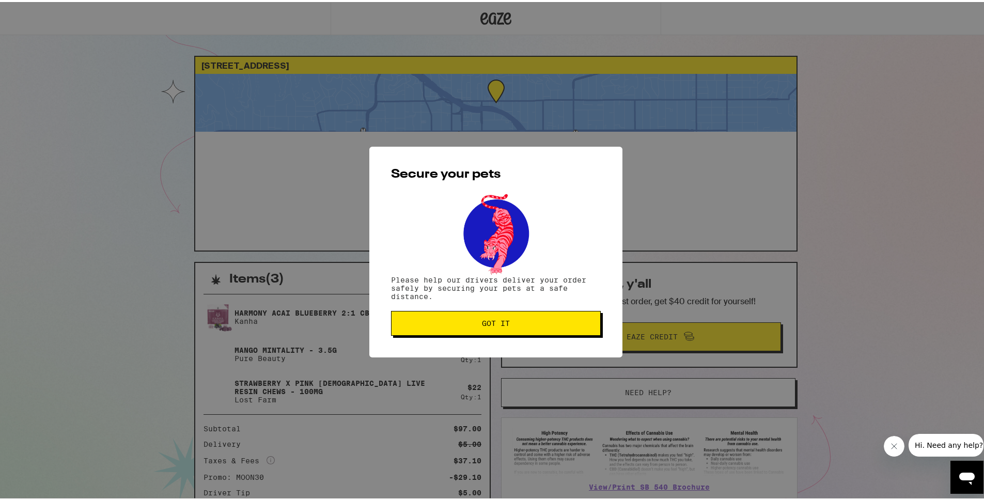
click at [559, 327] on button "Got it" at bounding box center [496, 321] width 210 height 25
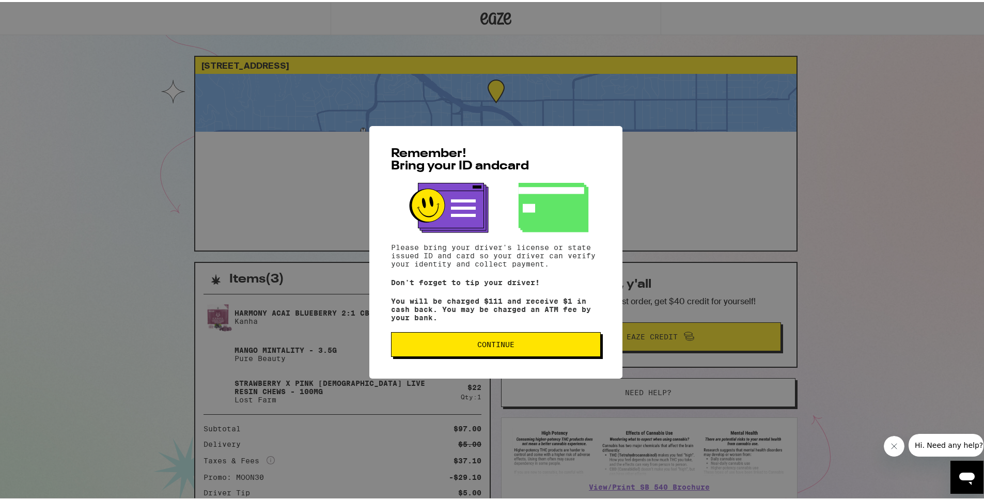
click at [480, 330] on div "Remember! Bring your ID and card Please bring your driver's license or state is…" at bounding box center [495, 250] width 253 height 252
click at [481, 337] on button "Continue" at bounding box center [496, 342] width 210 height 25
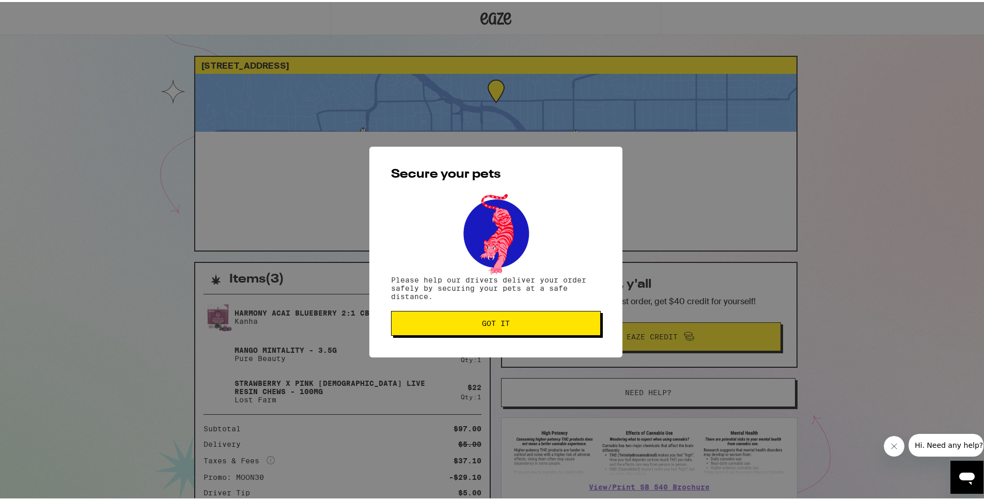
click at [448, 314] on button "Got it" at bounding box center [496, 321] width 210 height 25
